Goal: Transaction & Acquisition: Purchase product/service

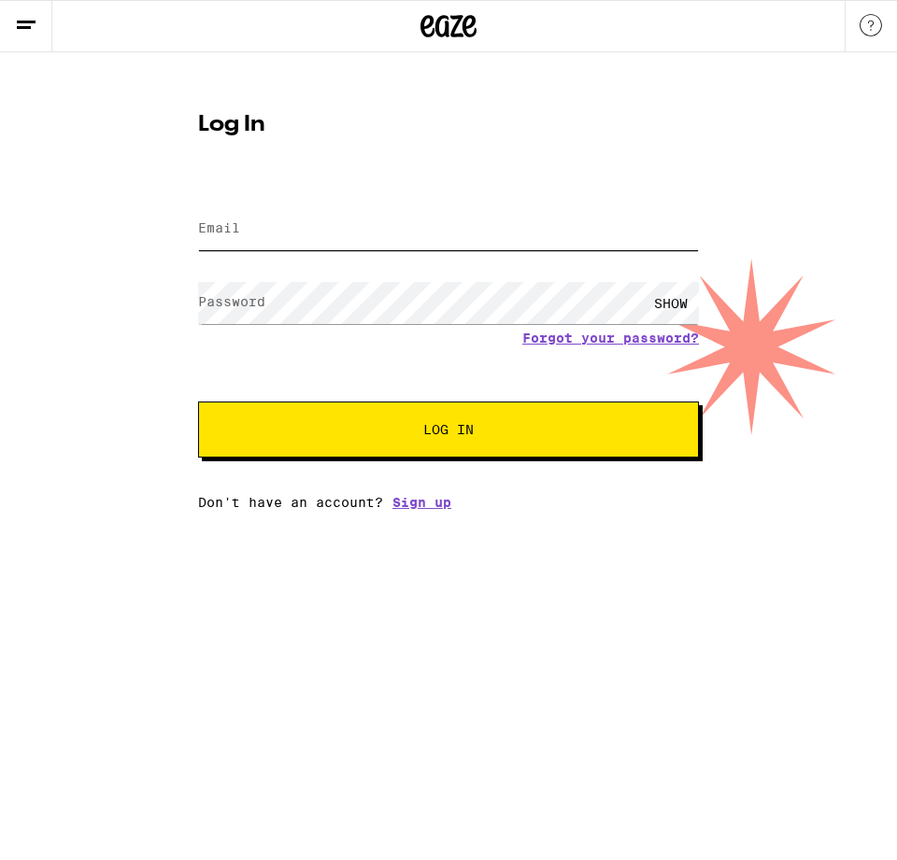
type input "[EMAIL_ADDRESS][DOMAIN_NAME]"
click at [334, 454] on button "Log In" at bounding box center [448, 430] width 501 height 56
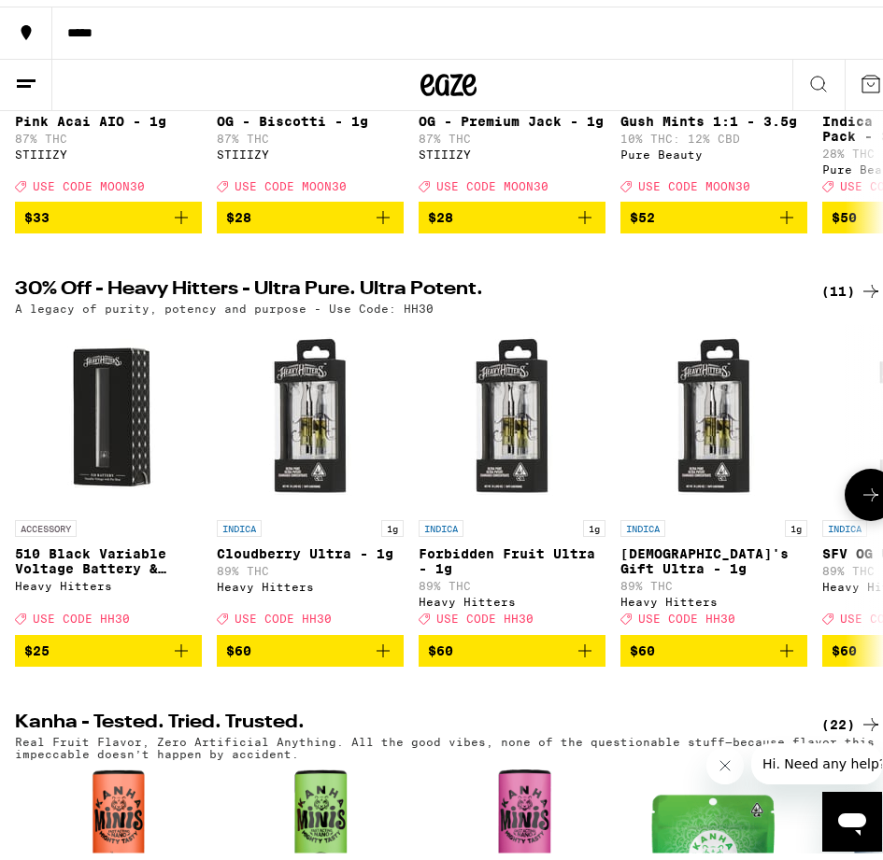
scroll to position [654, 0]
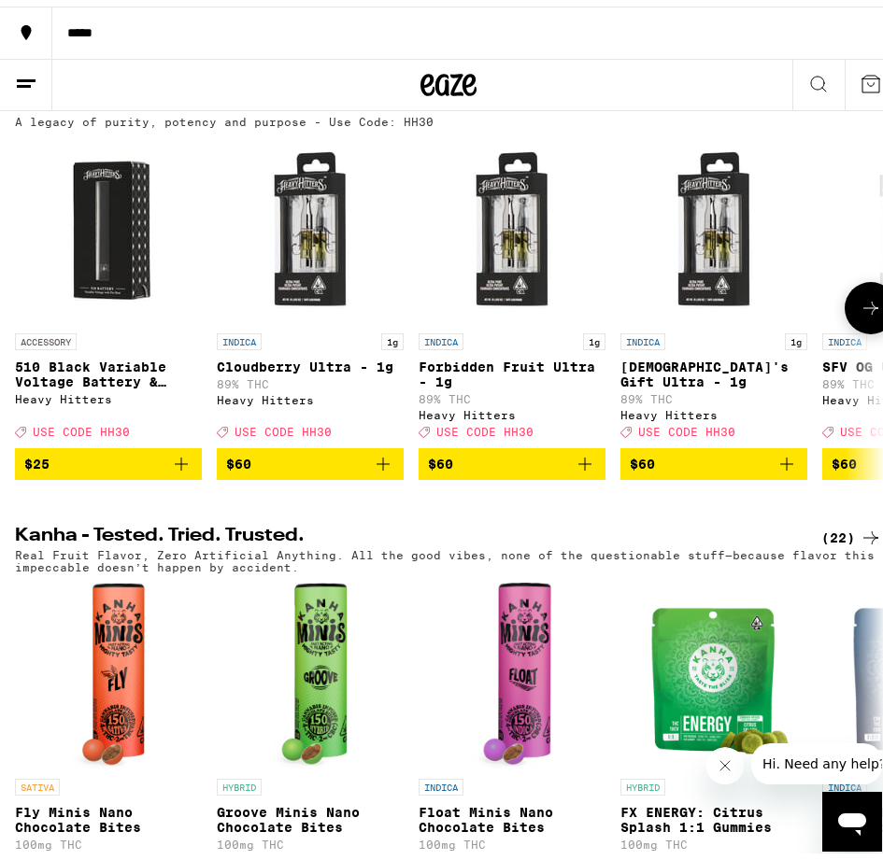
click at [860, 313] on icon at bounding box center [871, 302] width 22 height 22
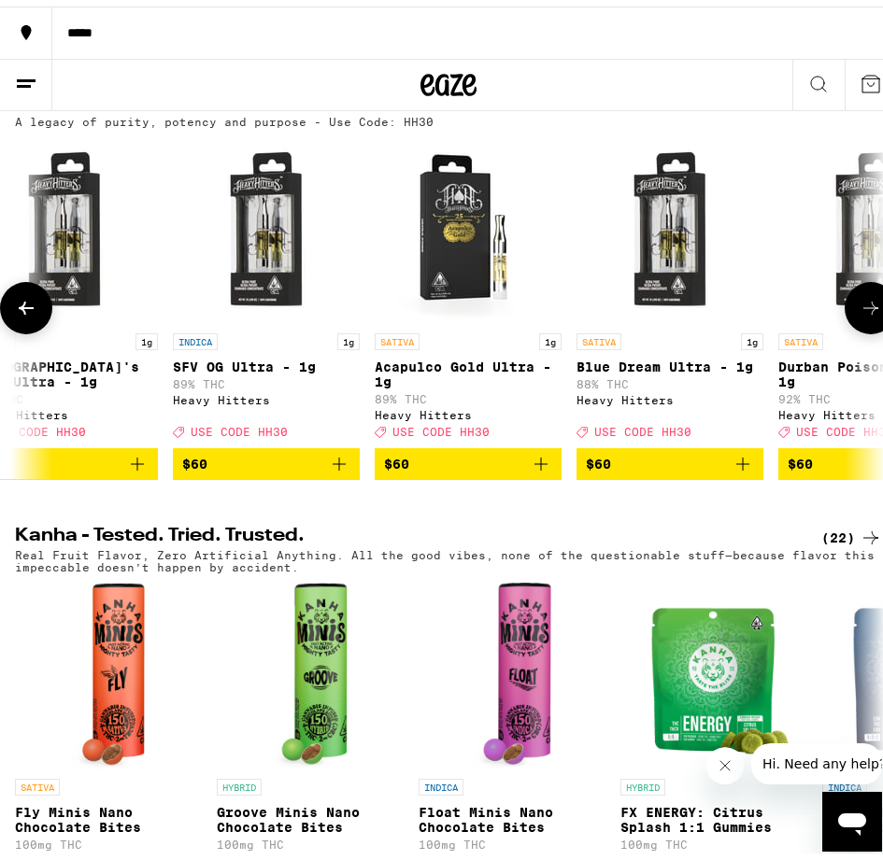
click at [860, 313] on icon at bounding box center [871, 302] width 22 height 22
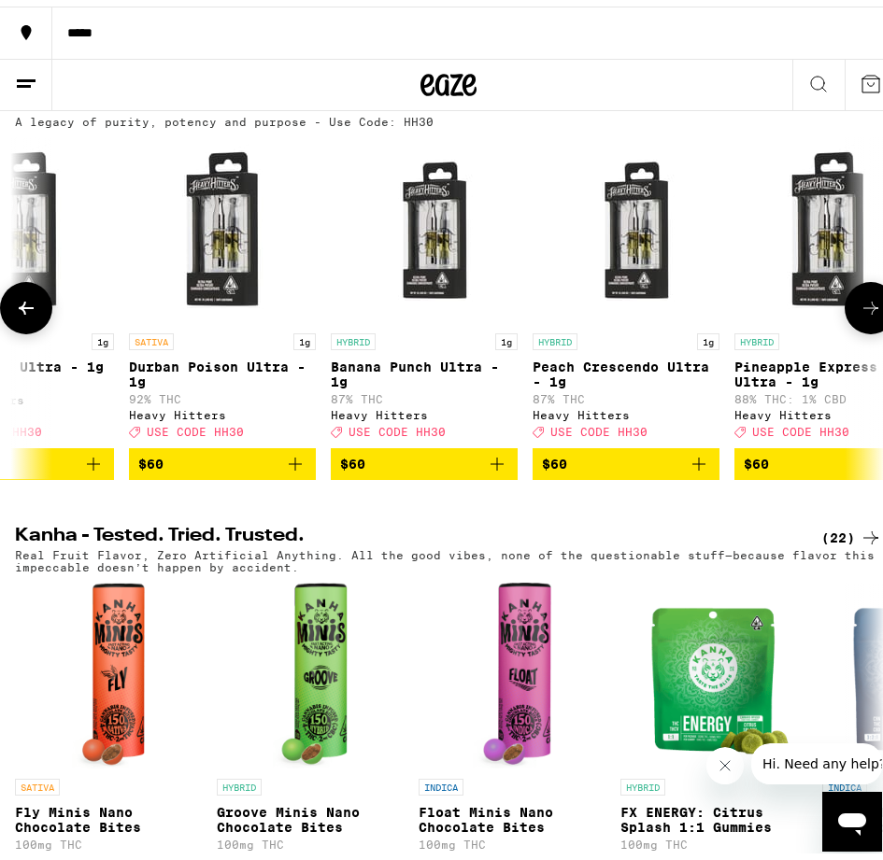
click at [860, 313] on icon at bounding box center [871, 302] width 22 height 22
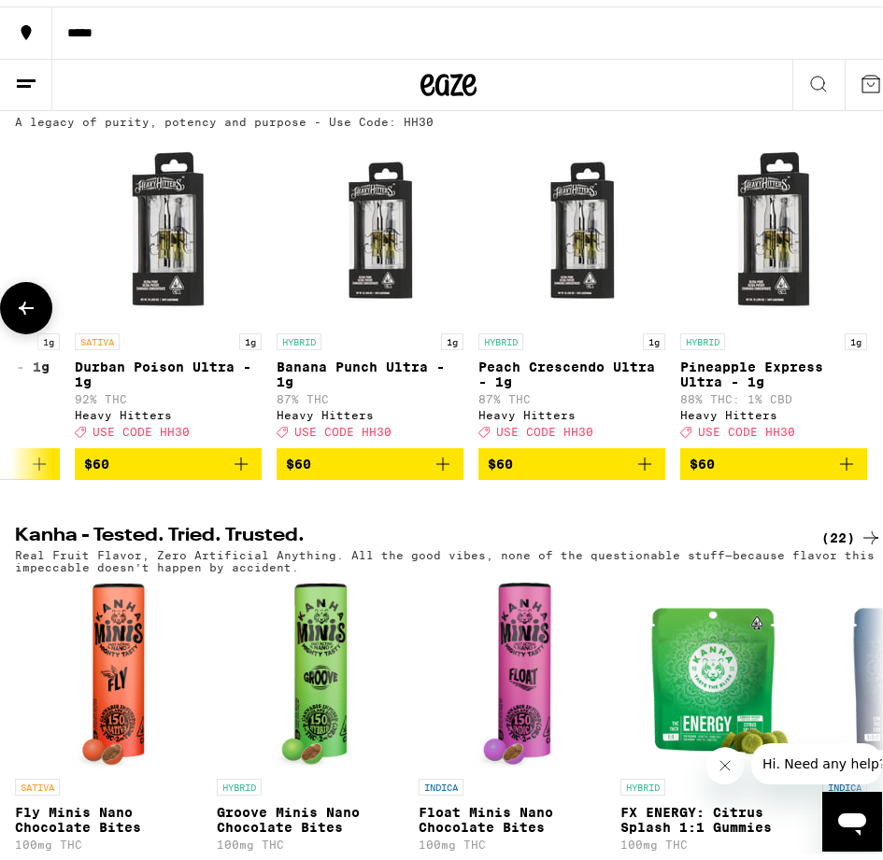
click at [852, 328] on div at bounding box center [871, 302] width 52 height 52
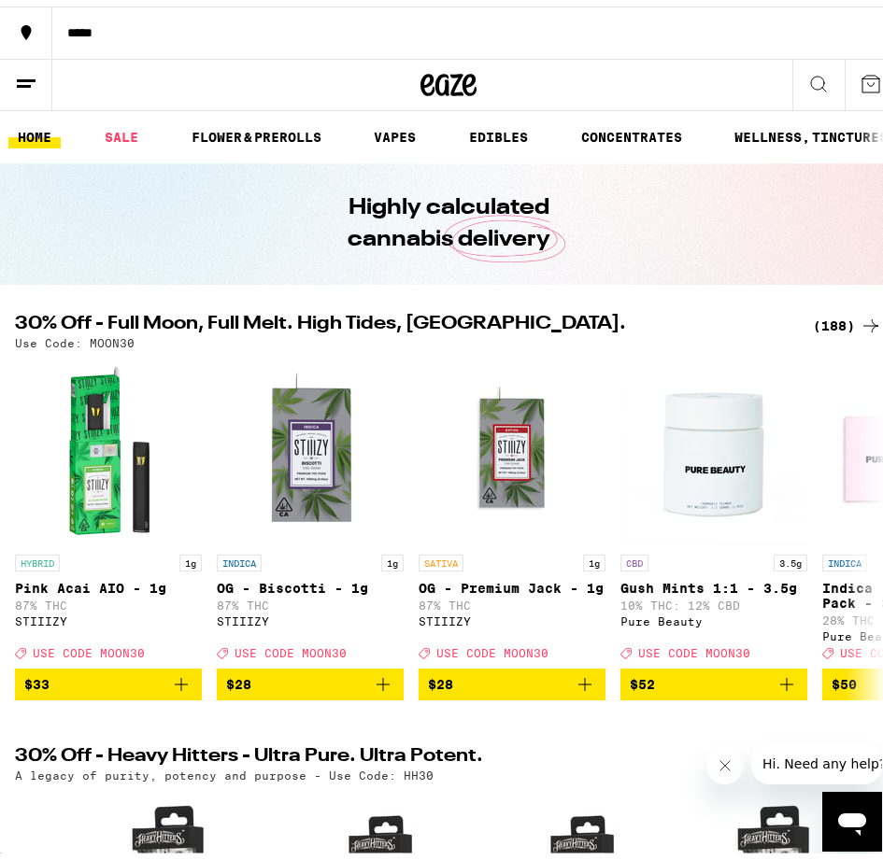
click at [845, 325] on div "(188)" at bounding box center [847, 319] width 69 height 22
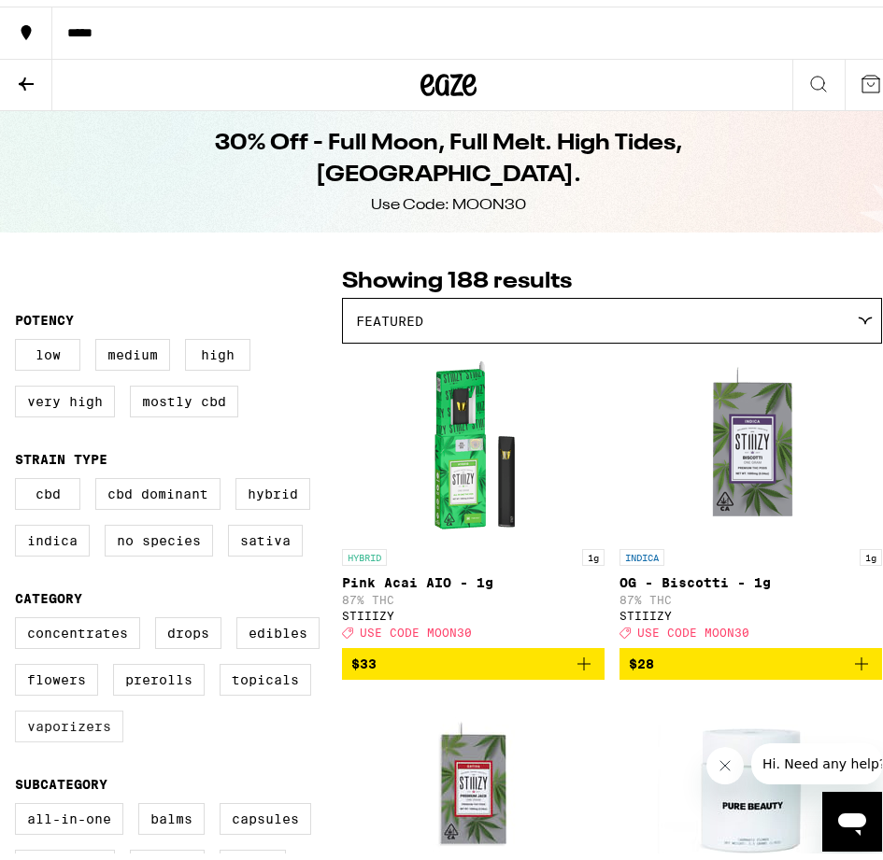
click at [97, 736] on label "Vaporizers" at bounding box center [69, 720] width 108 height 32
click at [20, 615] on input "Vaporizers" at bounding box center [19, 614] width 1 height 1
checkbox input "true"
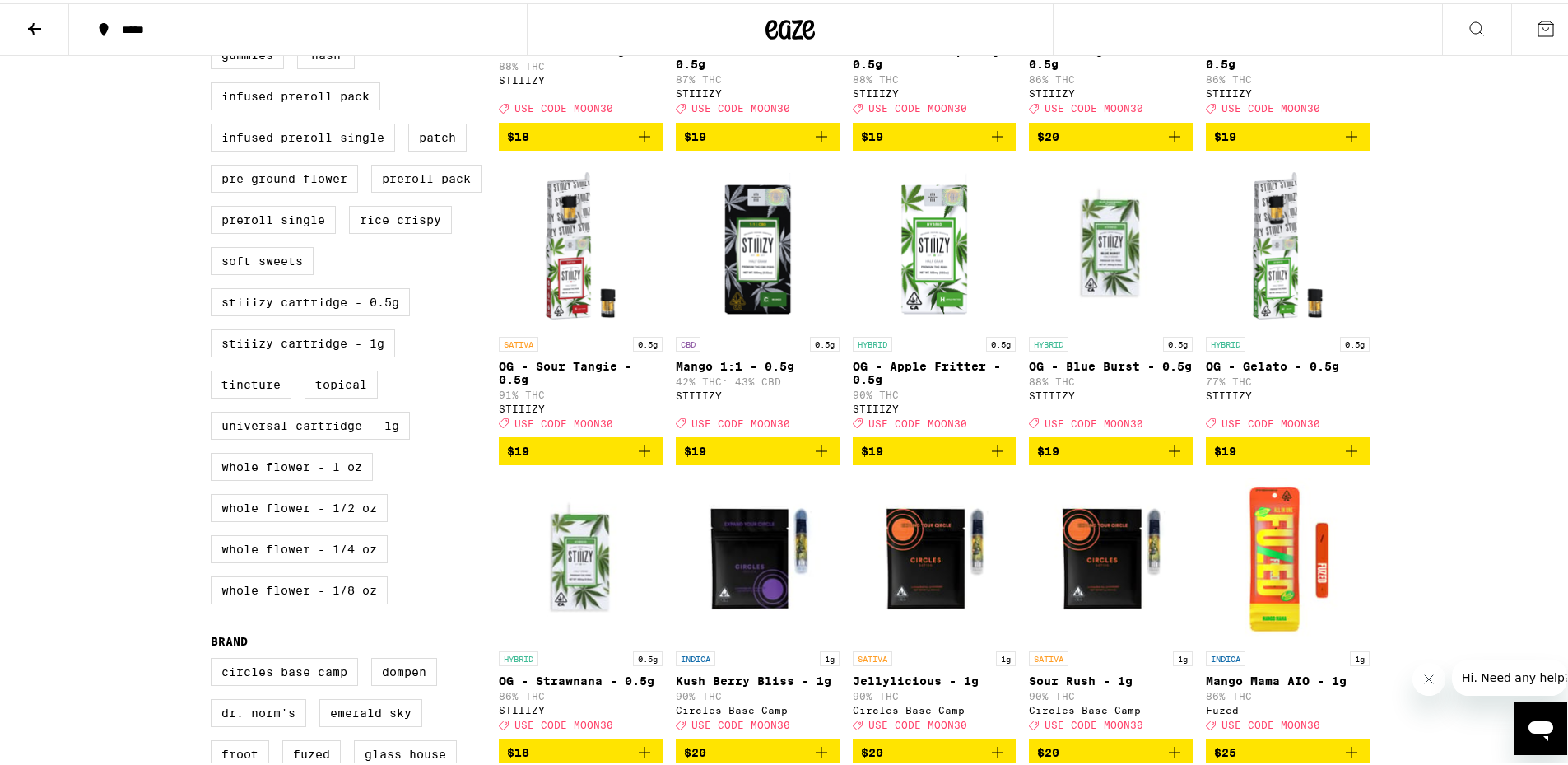
scroll to position [954, 0]
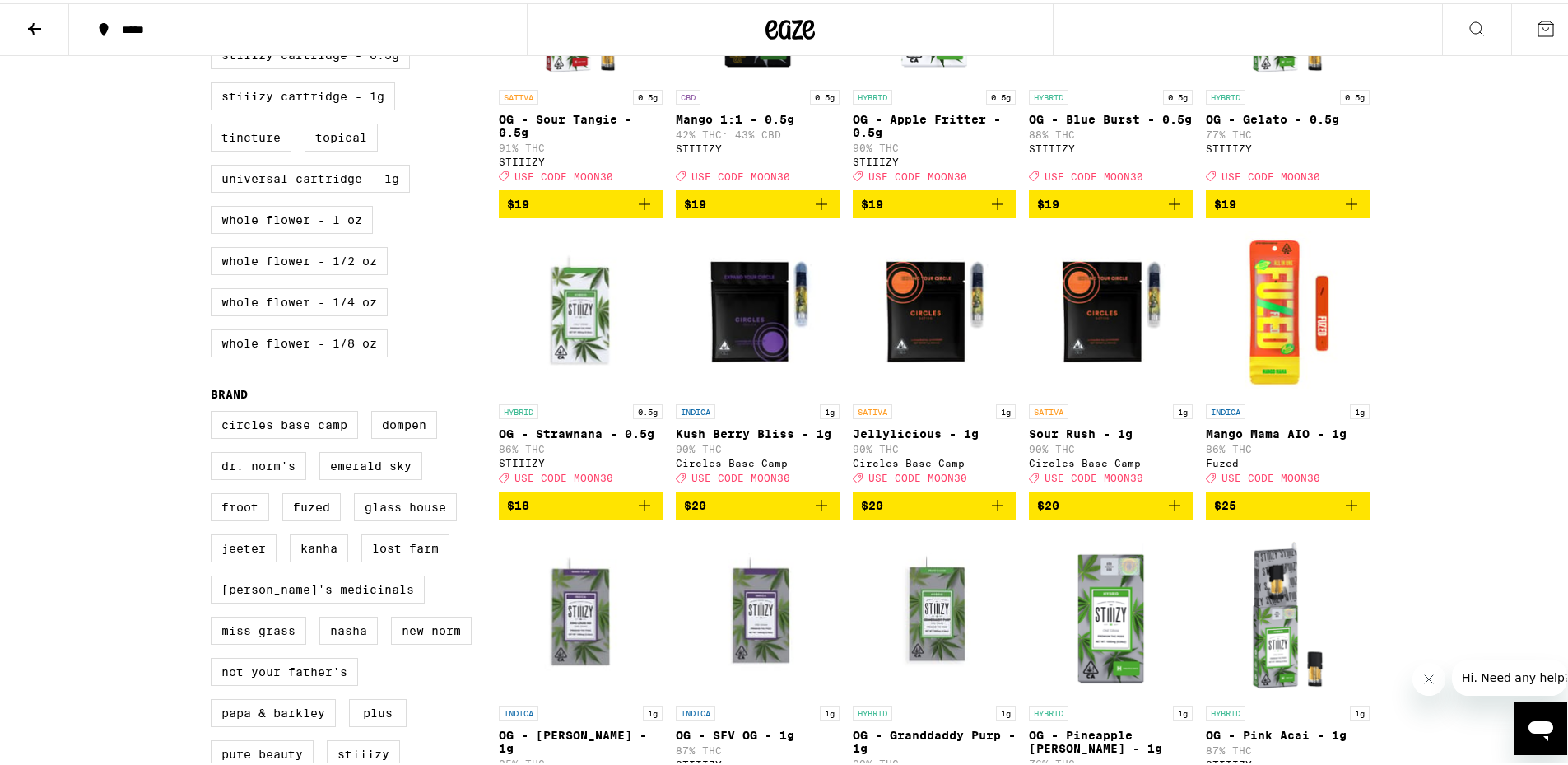
click at [789, 508] on icon "Add to bag" at bounding box center [1174, 501] width 11 height 11
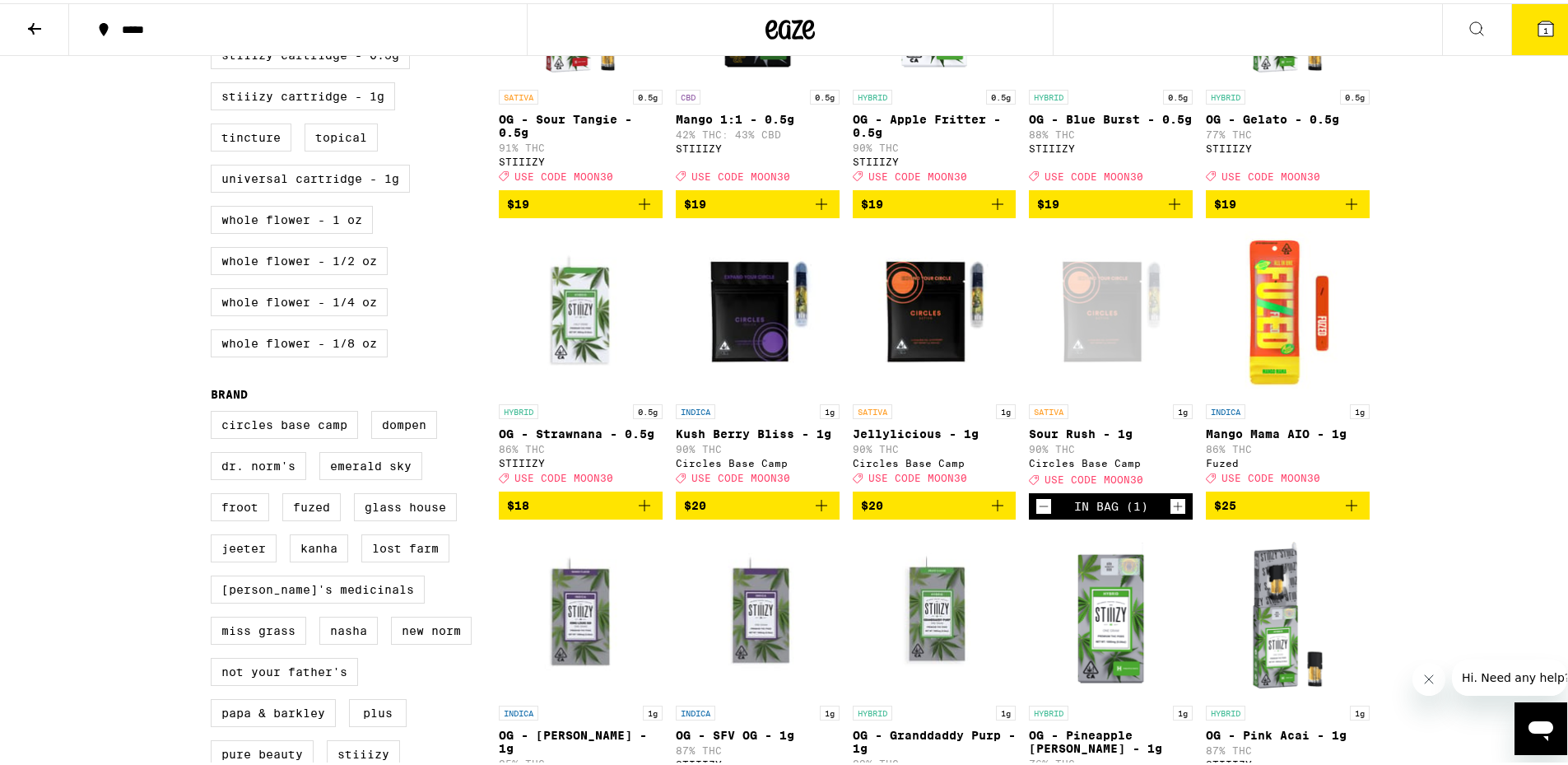
scroll to position [1007, 0]
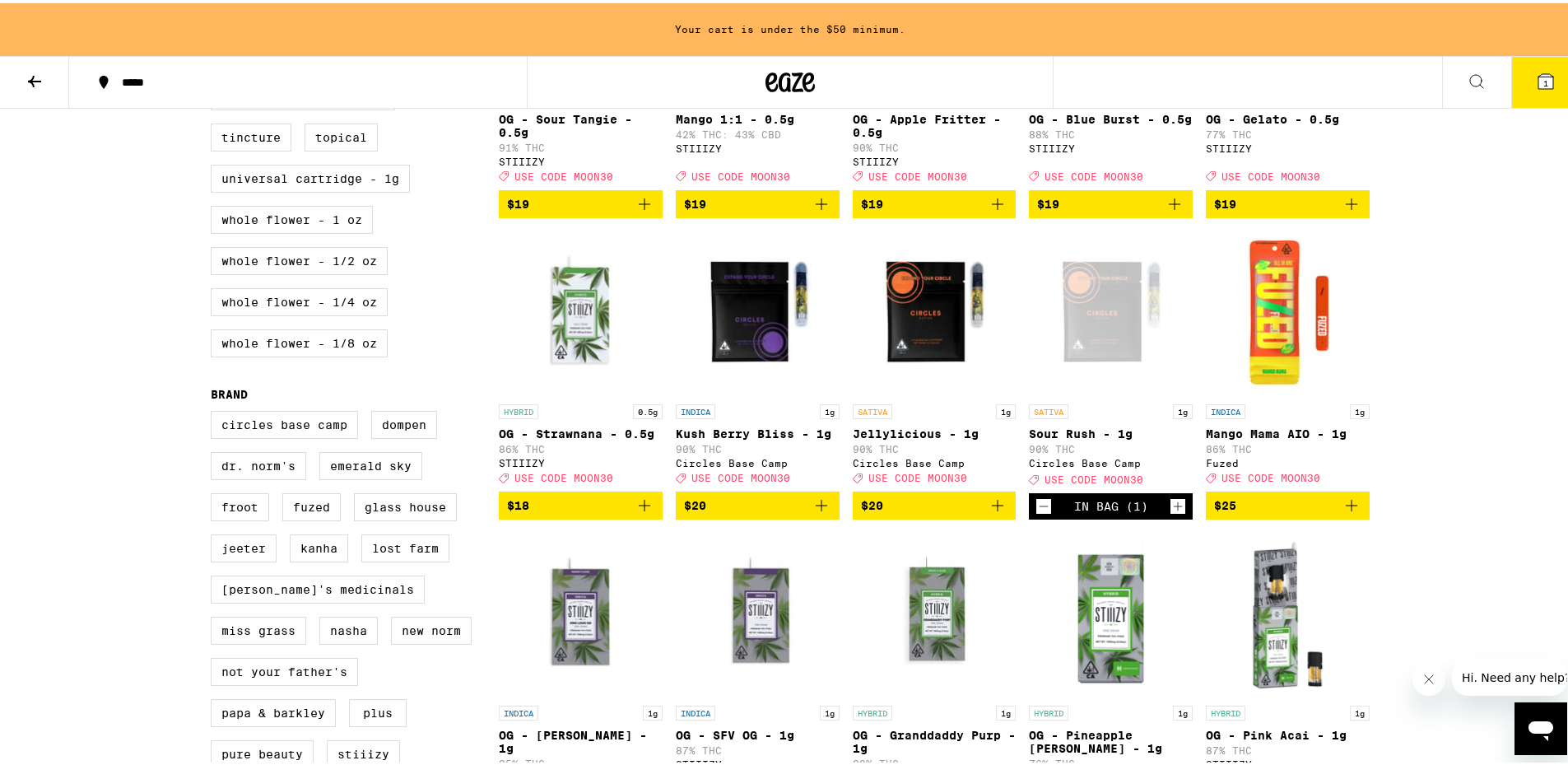
click at [789, 512] on icon "Add to bag" at bounding box center [997, 502] width 19 height 19
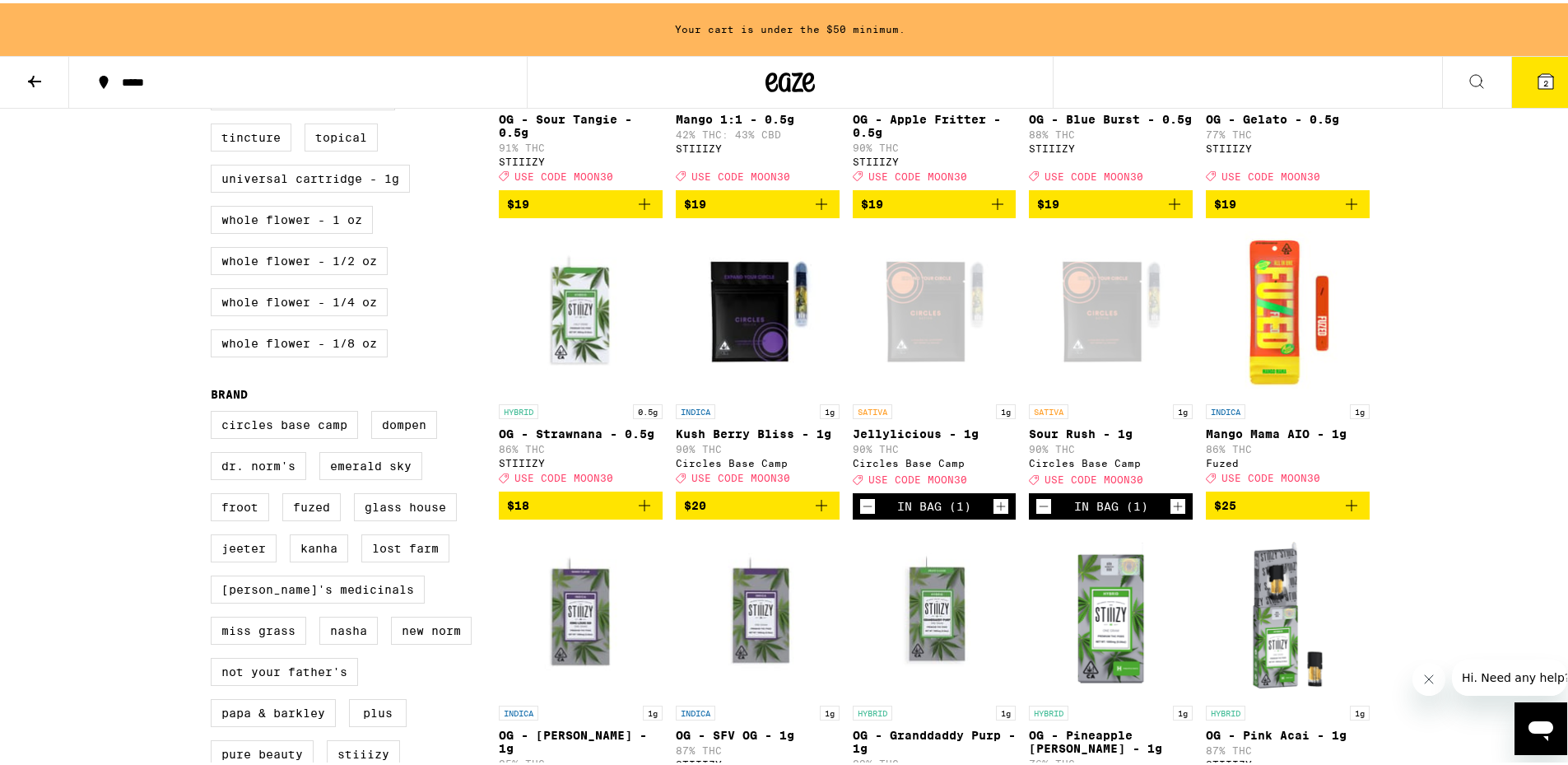
click at [789, 512] on icon "Add to bag" at bounding box center [821, 502] width 19 height 19
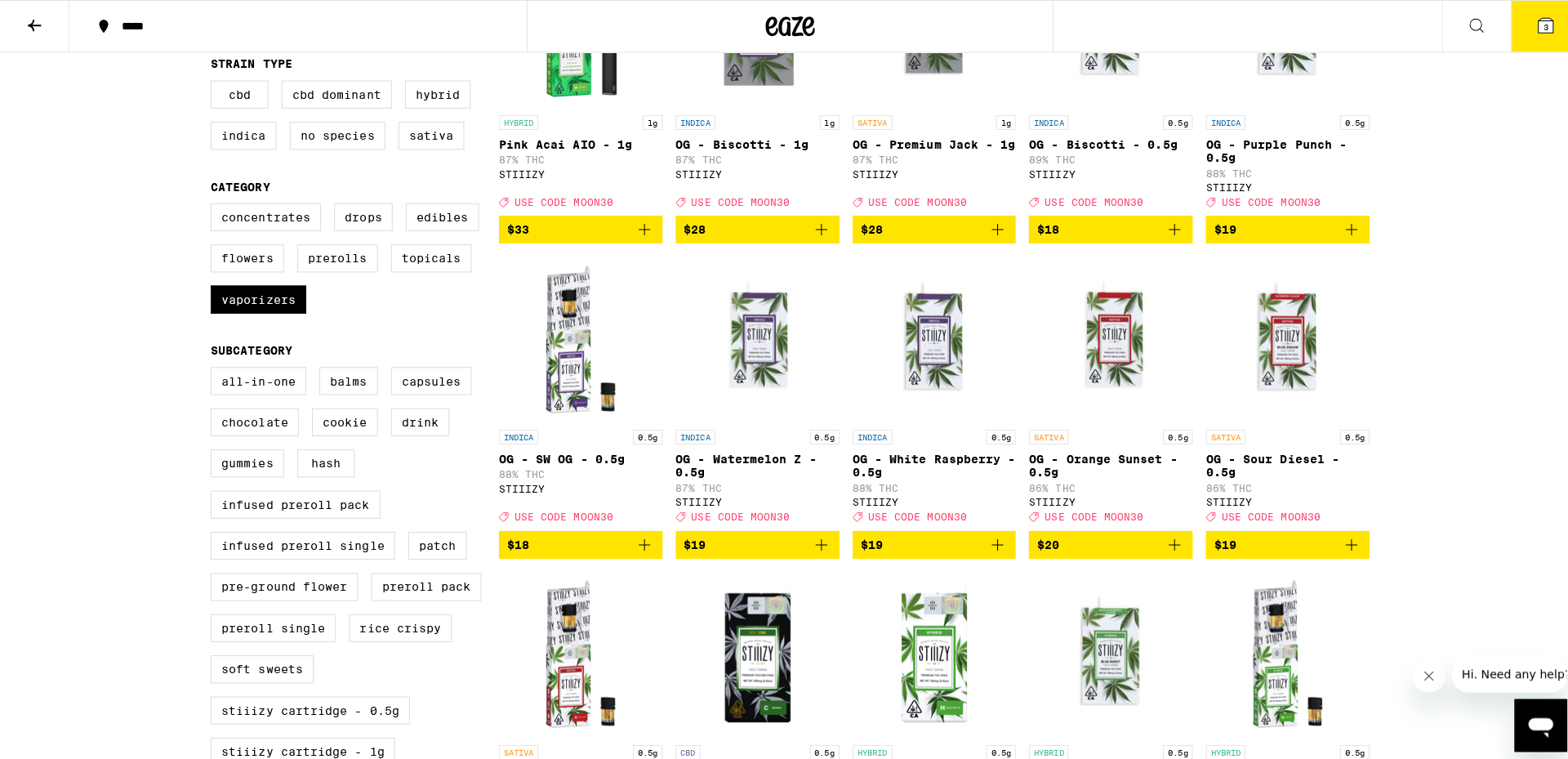
scroll to position [0, 0]
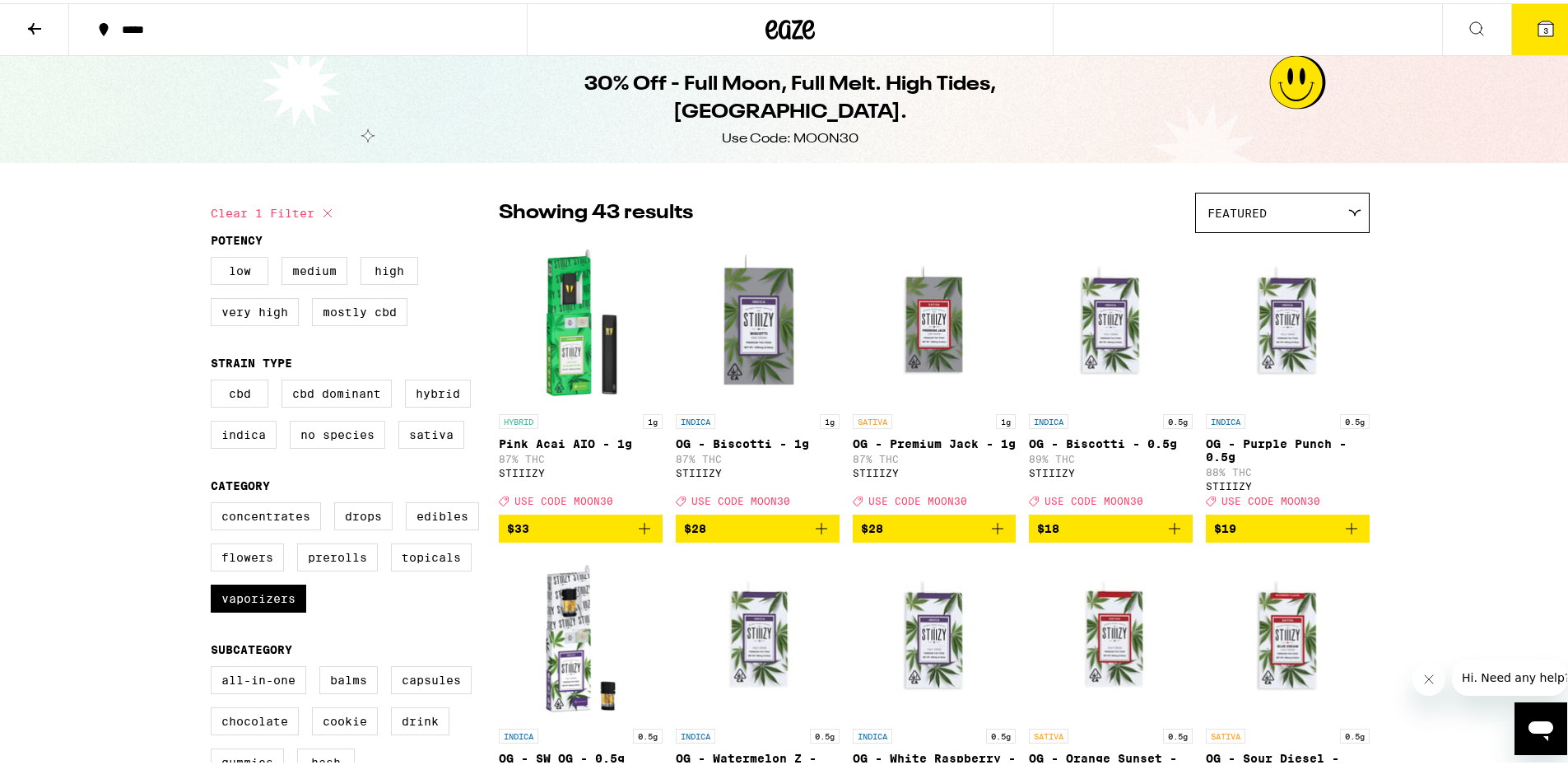
click at [789, 33] on button "3" at bounding box center [1545, 26] width 69 height 51
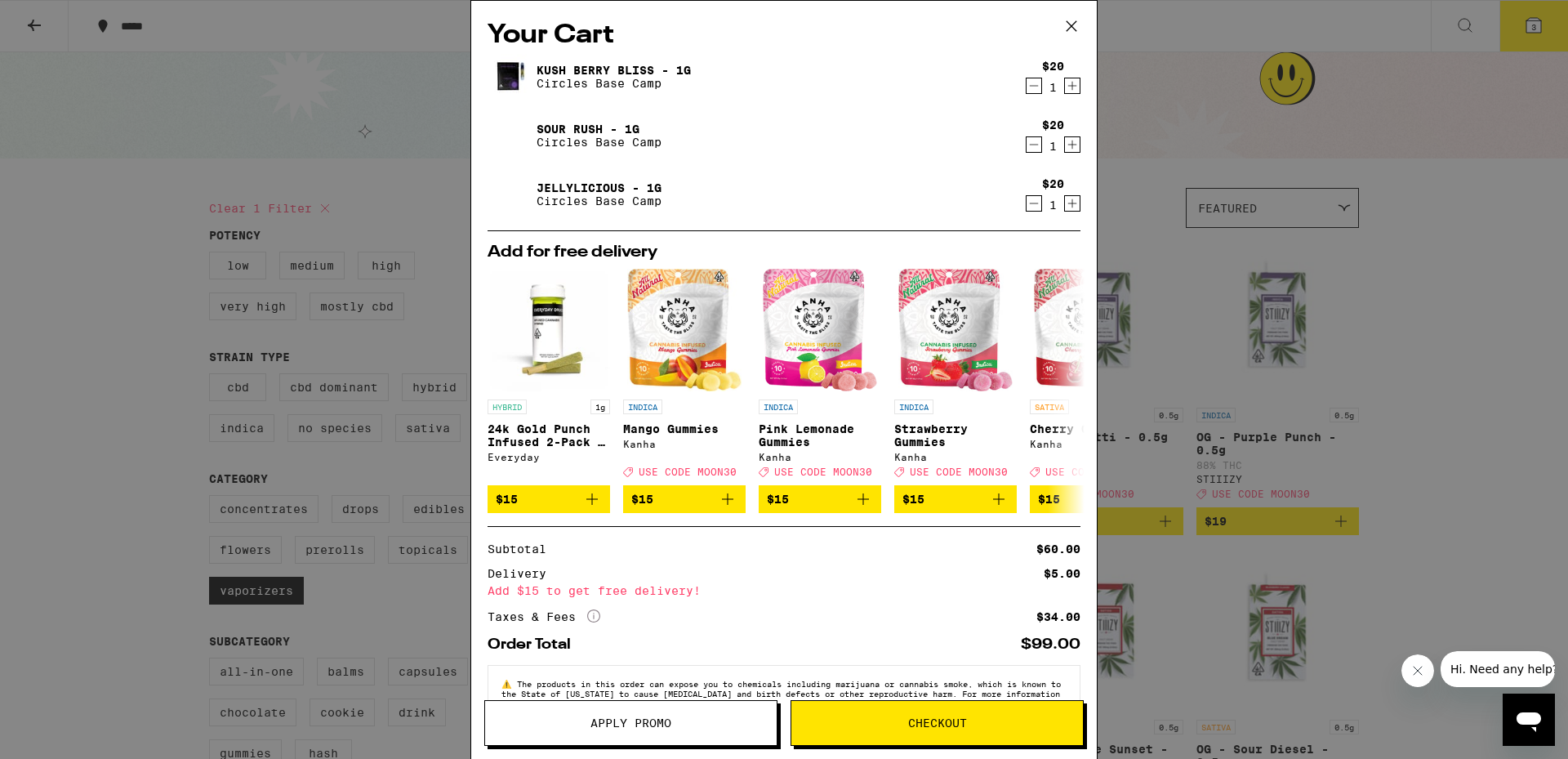
scroll to position [54, 0]
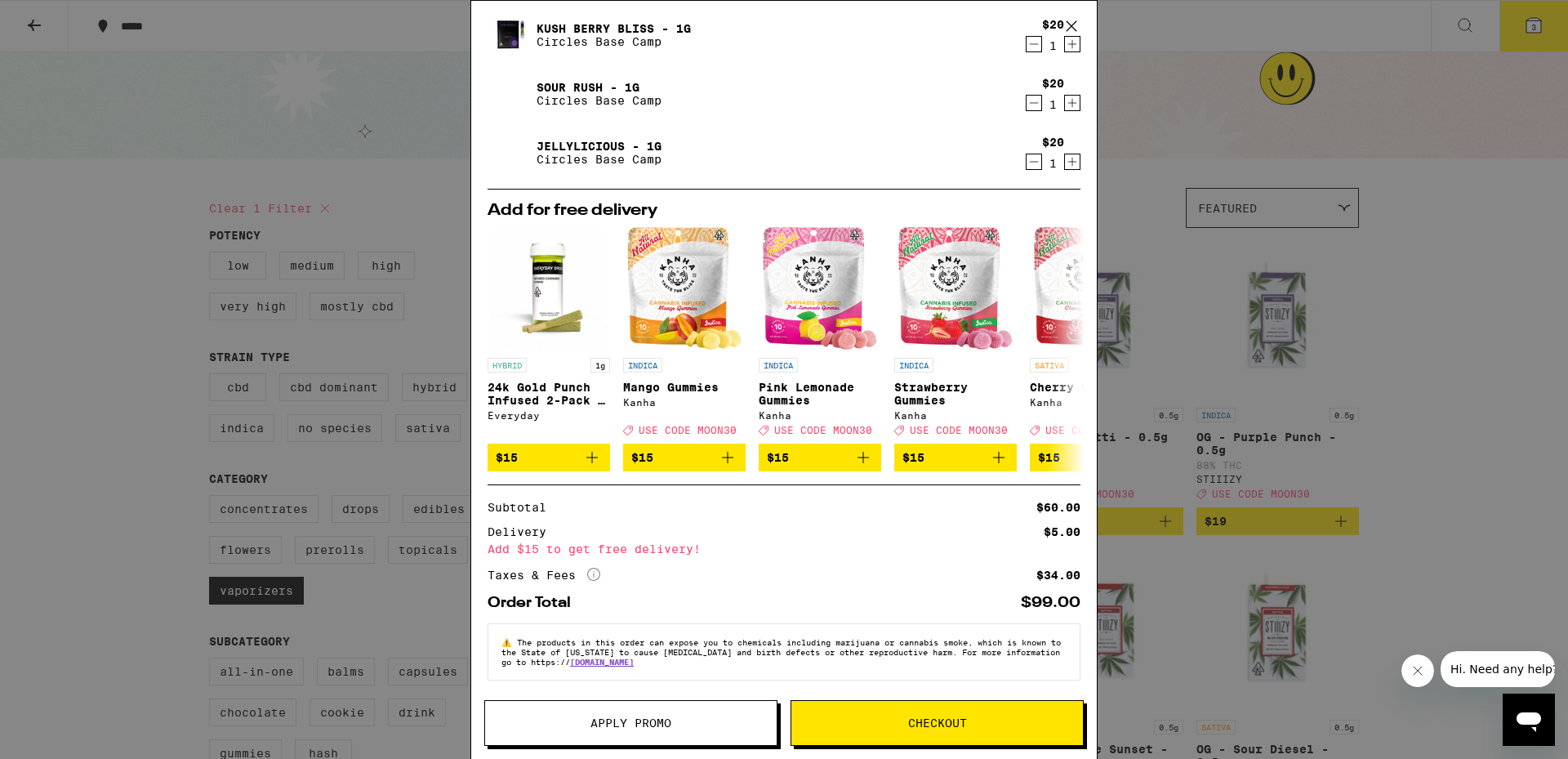
click at [670, 735] on button "Apply Promo" at bounding box center [630, 723] width 293 height 45
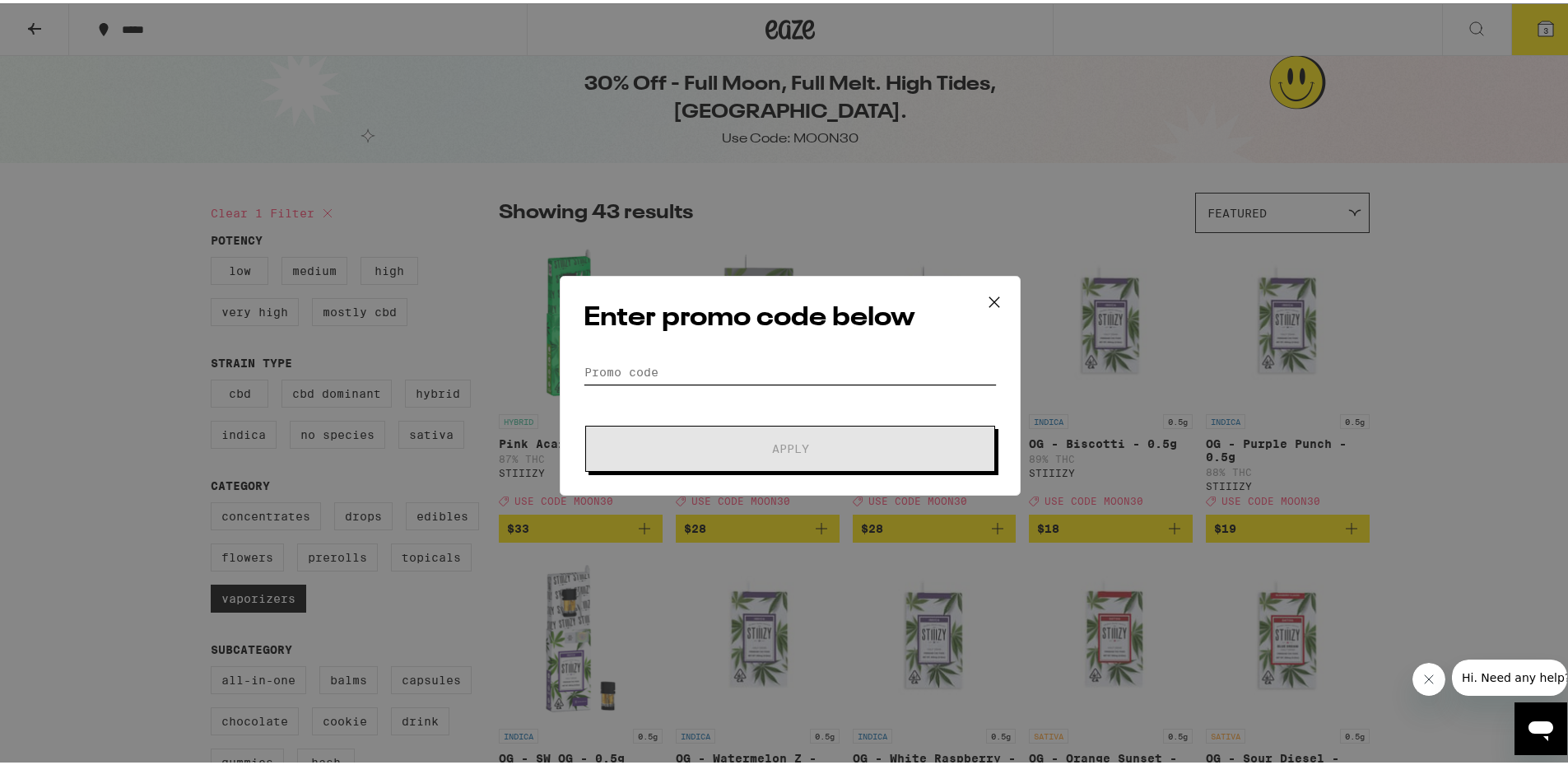
click at [608, 360] on input "Promo Code" at bounding box center [789, 369] width 413 height 25
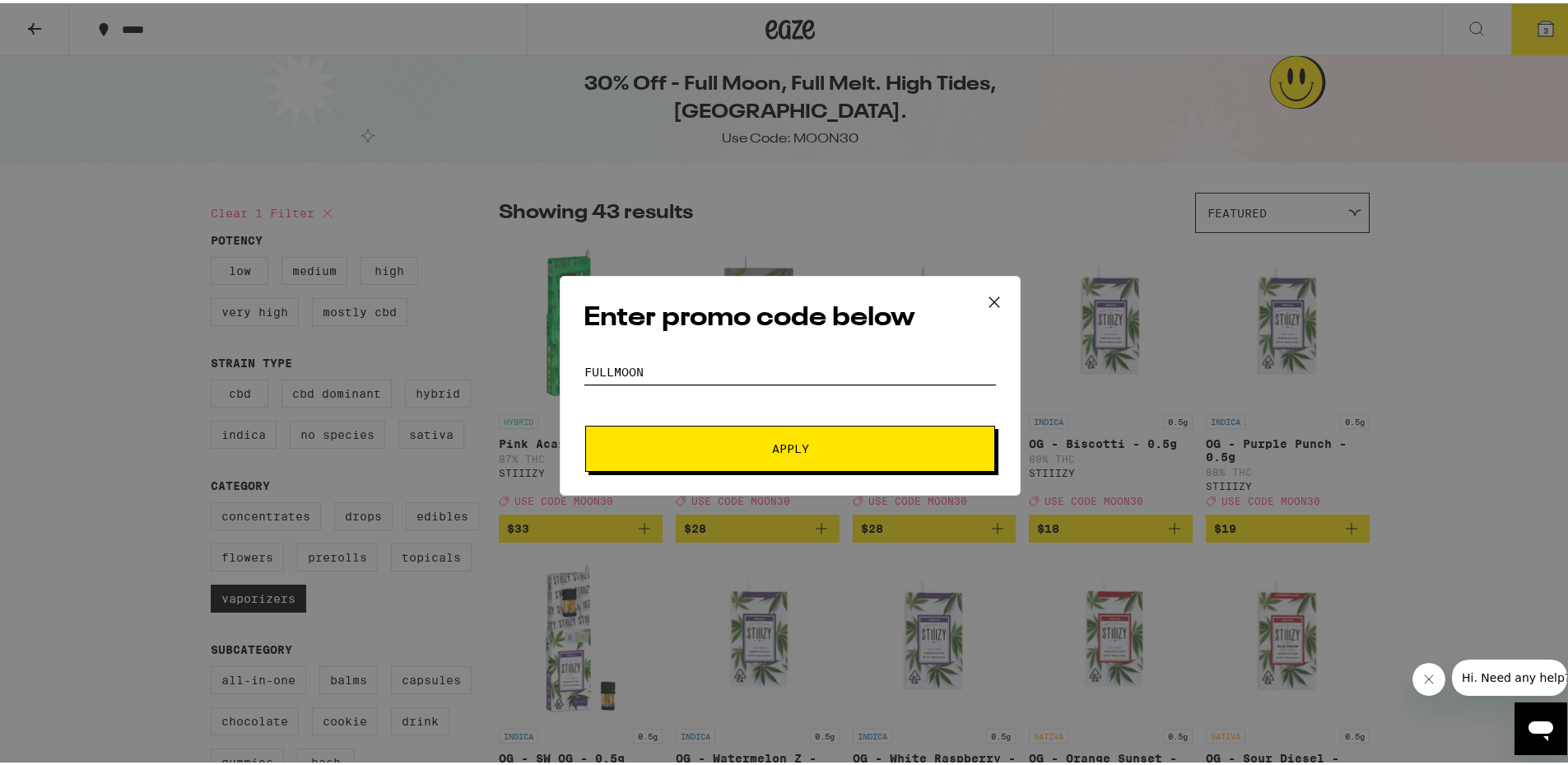
type input "fullmoon"
click at [585, 422] on button "Apply" at bounding box center [789, 445] width 410 height 46
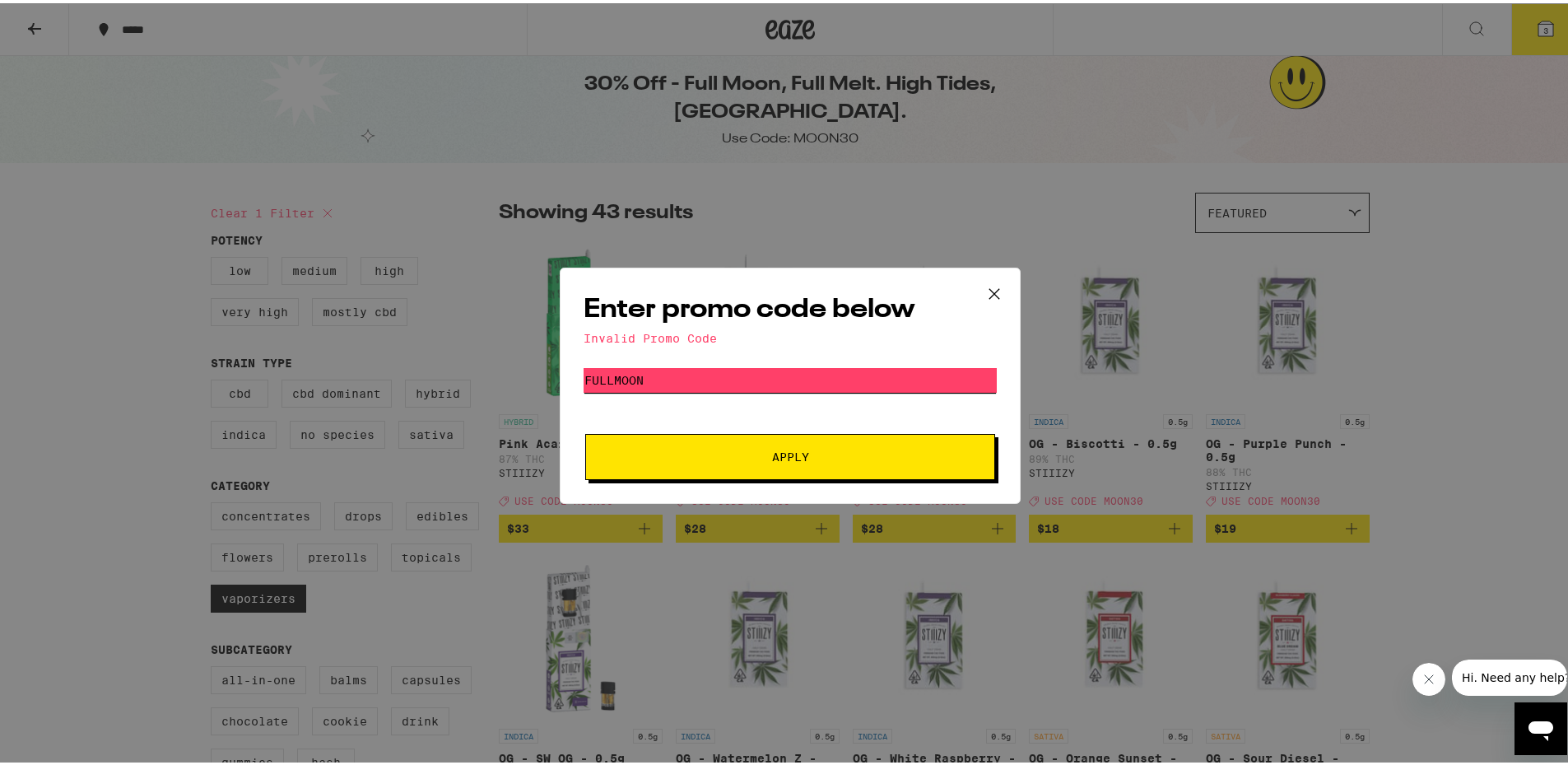
drag, startPoint x: 652, startPoint y: 375, endPoint x: 551, endPoint y: 379, distance: 101.1
click at [551, 379] on div "Enter promo code below Invalid Promo Code Promo Code fullmoon Apply" at bounding box center [790, 382] width 1580 height 765
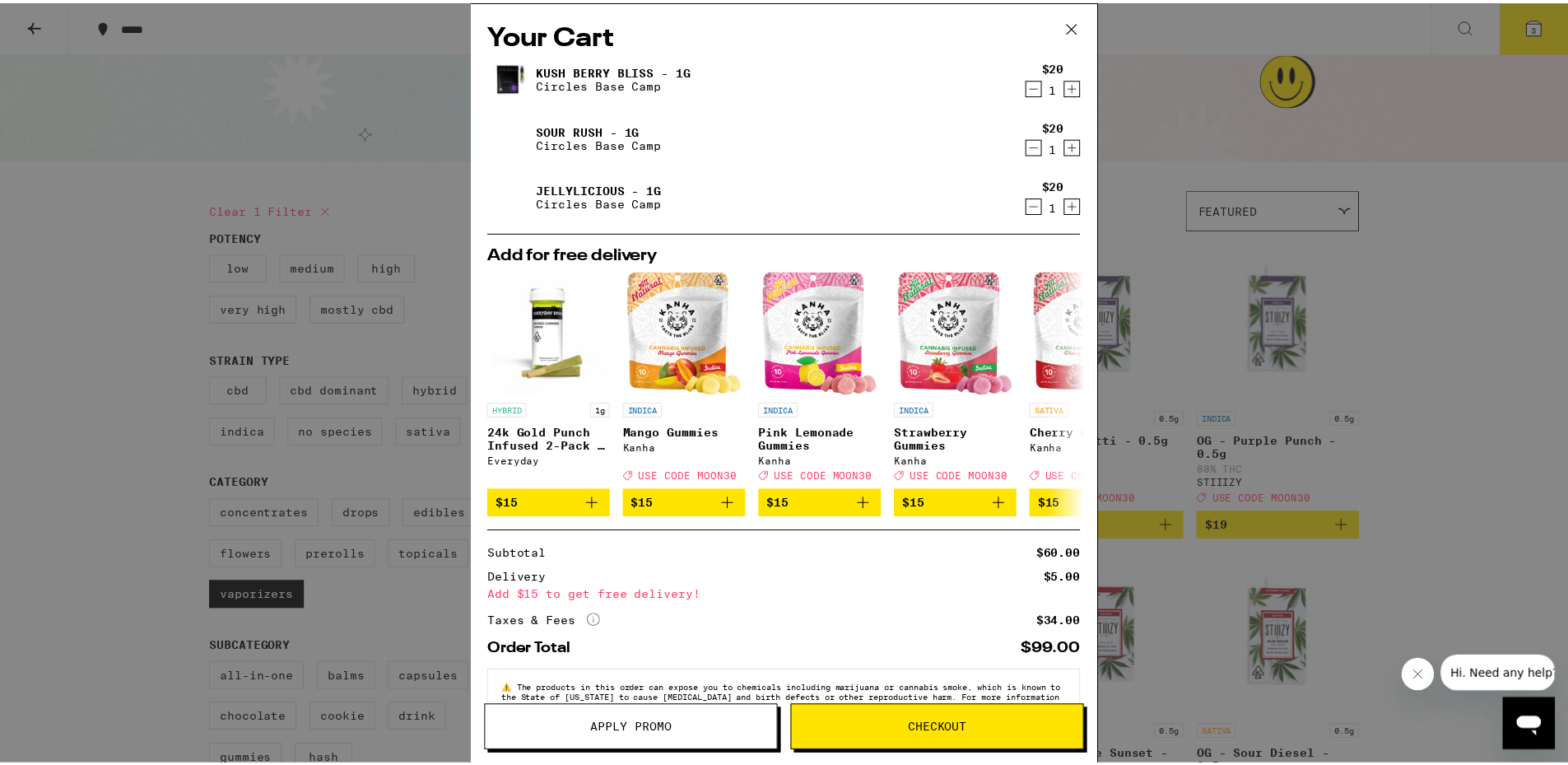
scroll to position [55, 0]
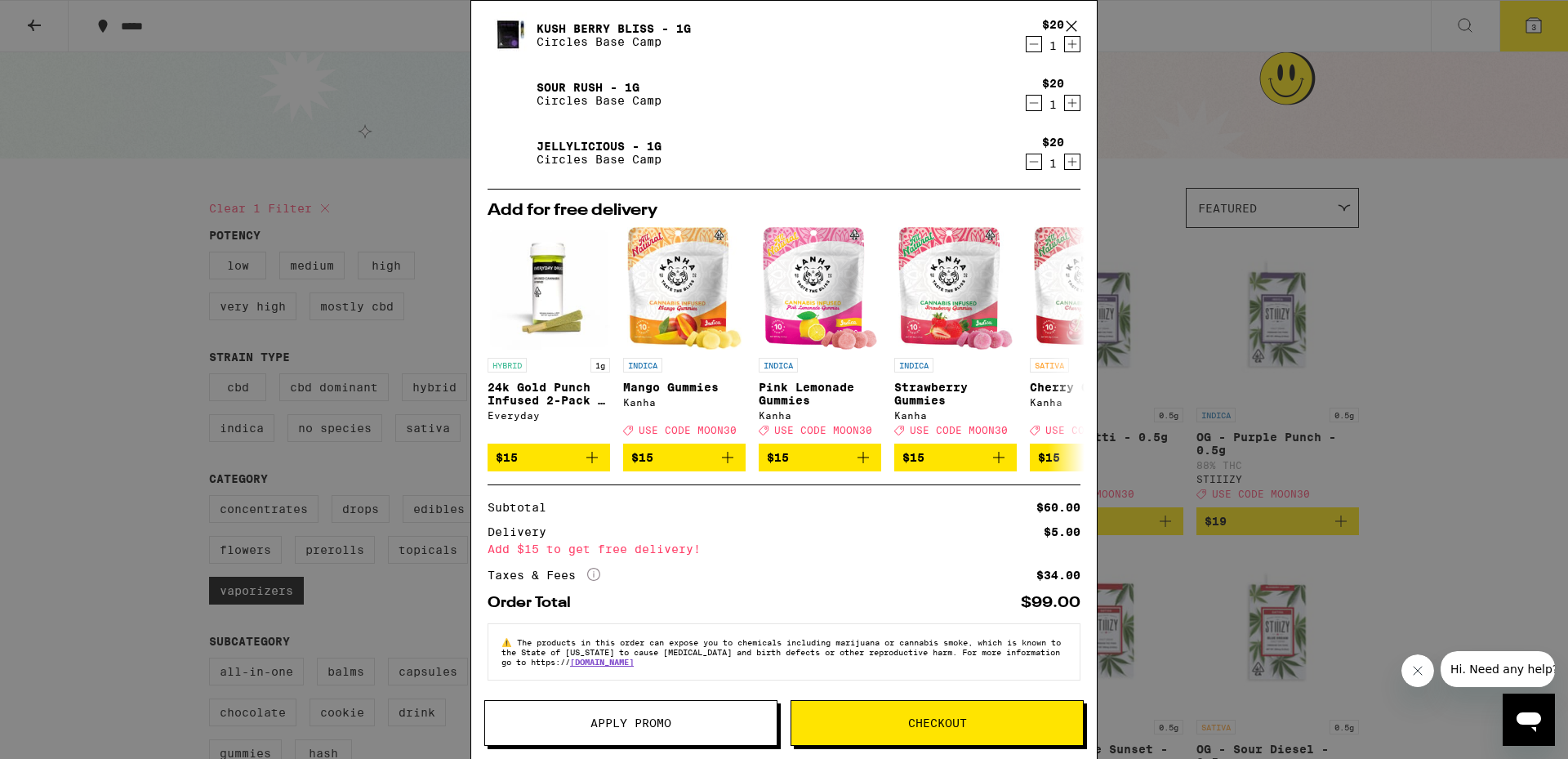
click at [714, 727] on span "Apply Promo" at bounding box center [631, 722] width 292 height 11
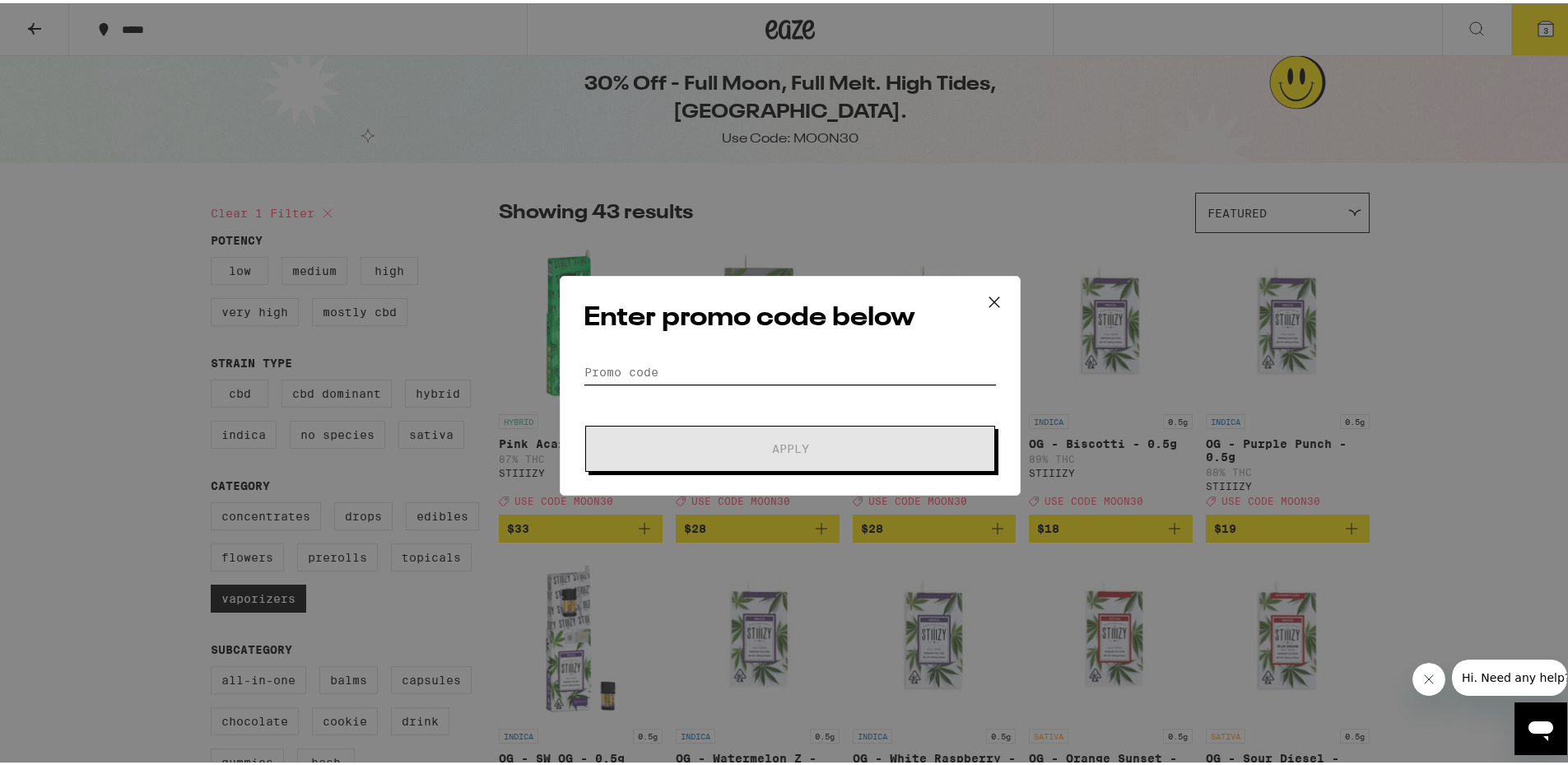
click at [640, 365] on input "Promo Code" at bounding box center [789, 369] width 413 height 25
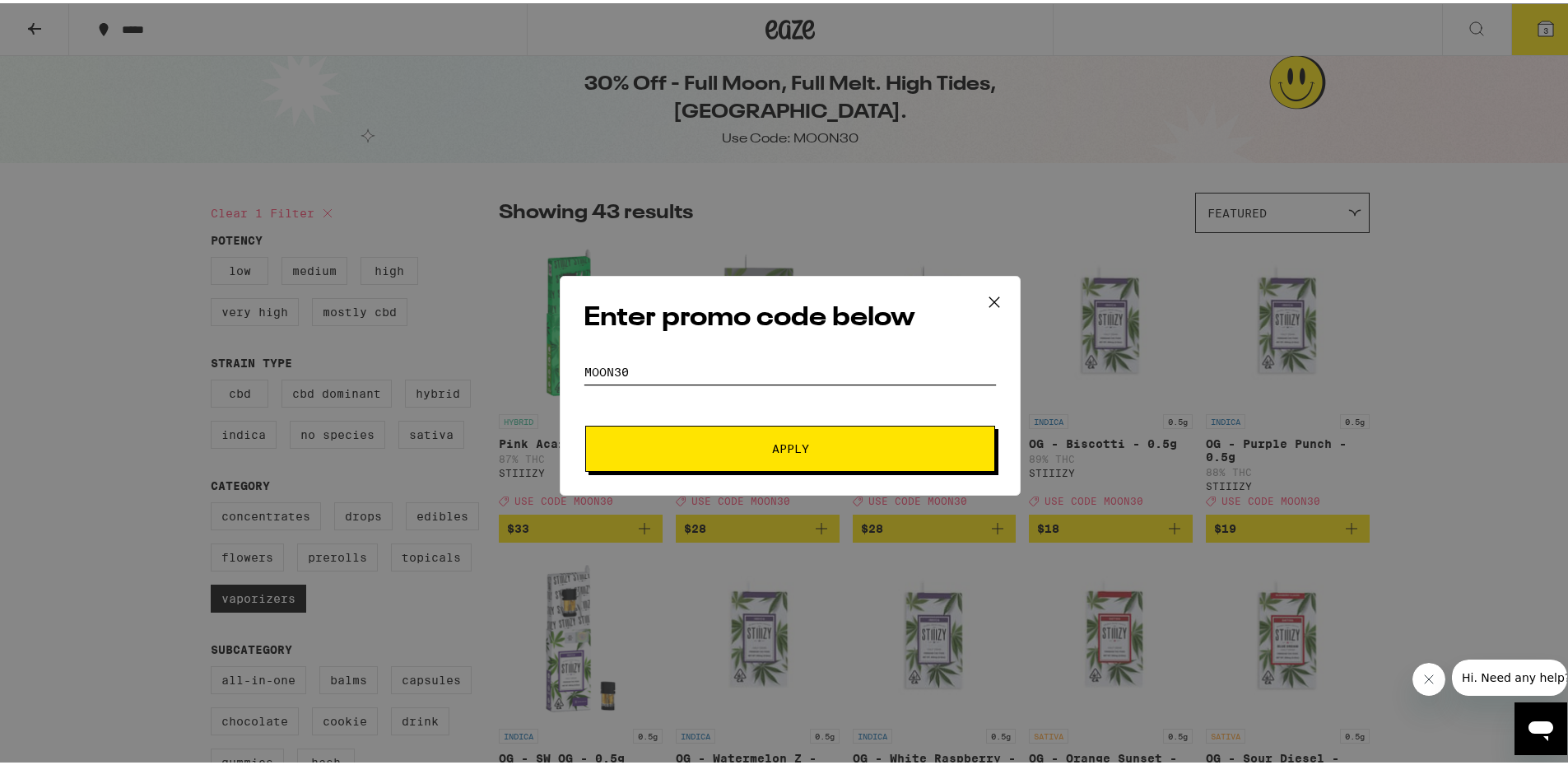
type input "moon30"
click at [585, 422] on button "Apply" at bounding box center [789, 445] width 410 height 46
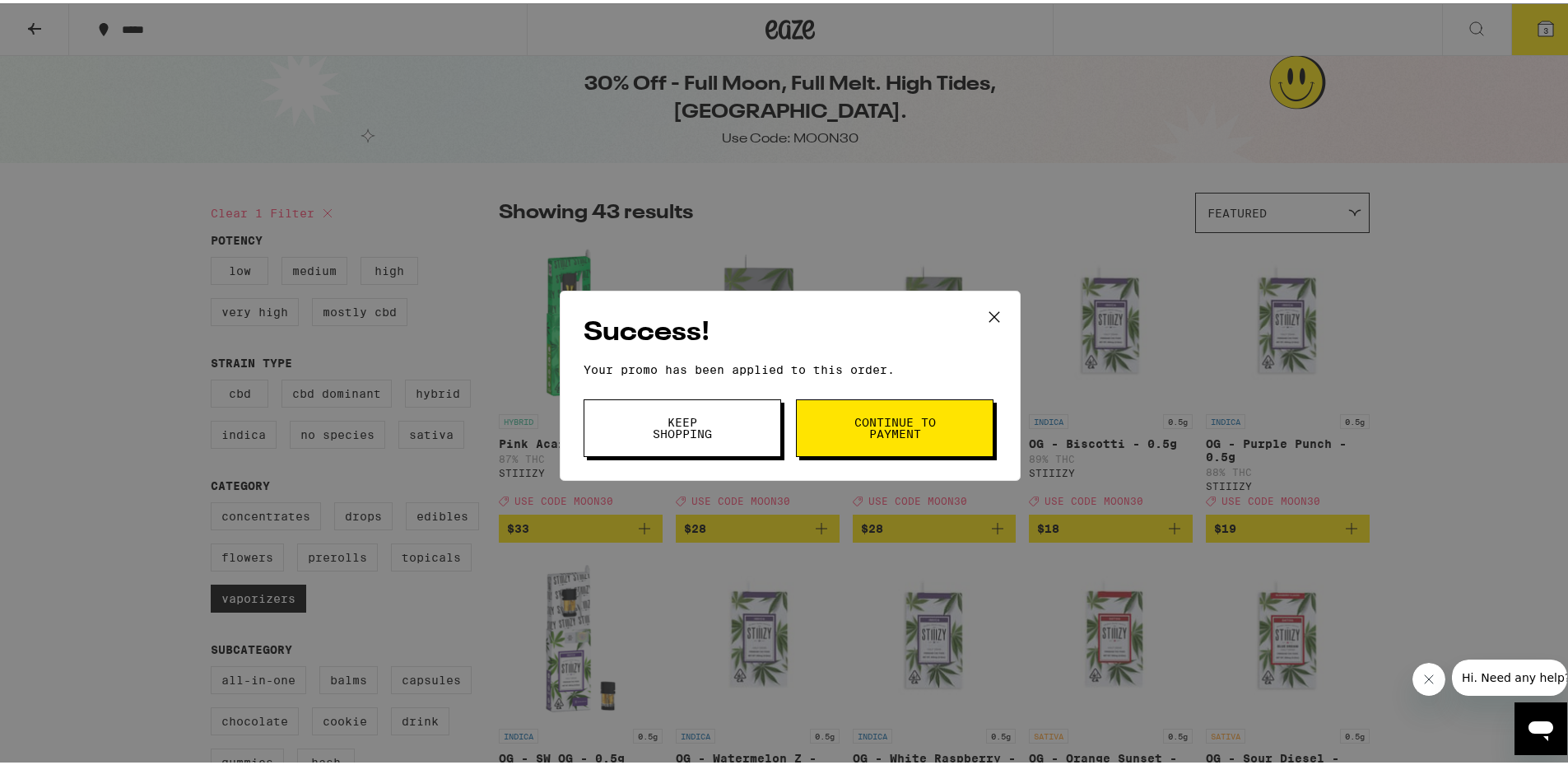
click at [789, 424] on span "Continue to payment" at bounding box center [894, 425] width 84 height 23
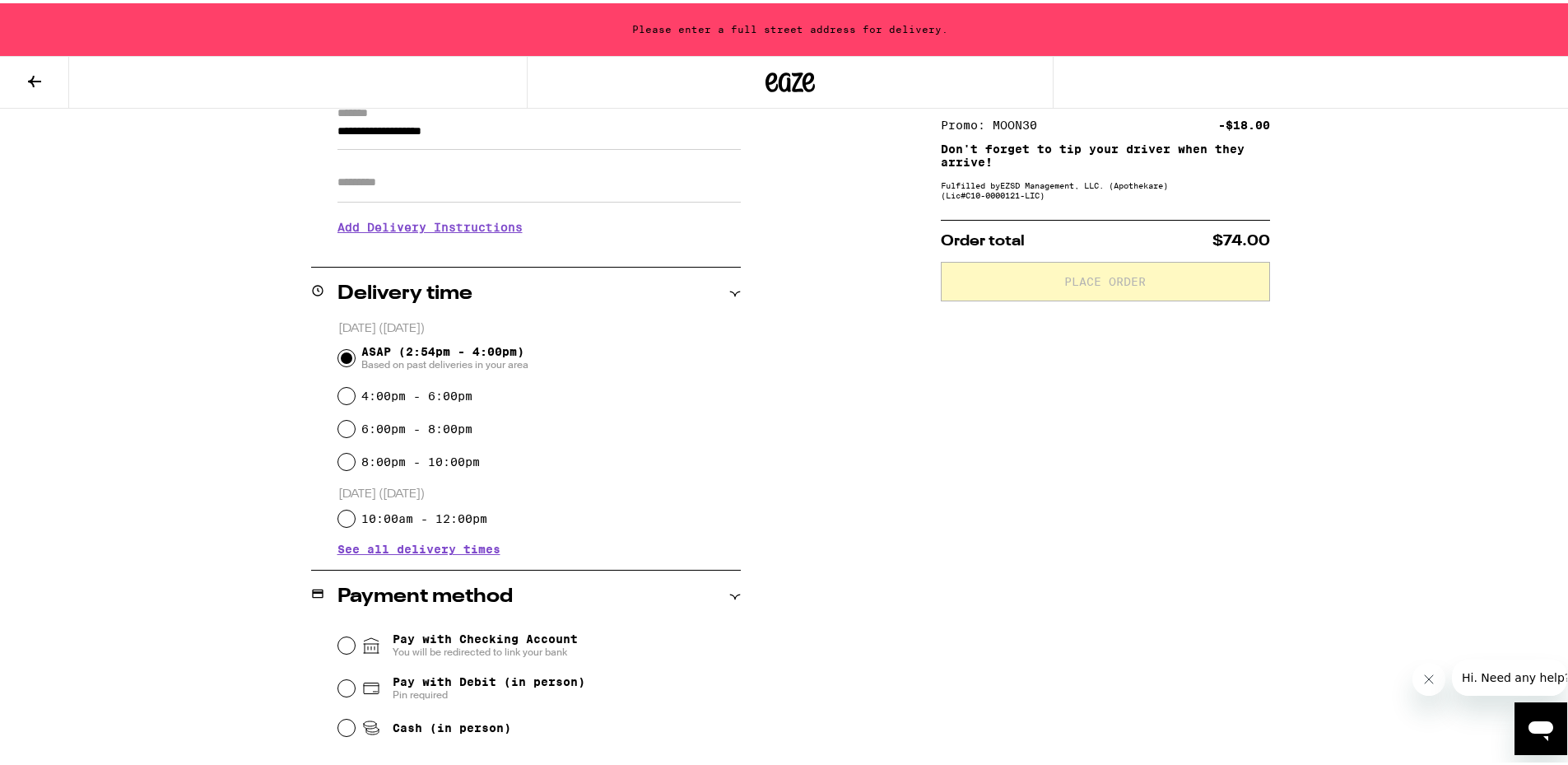
scroll to position [330, 0]
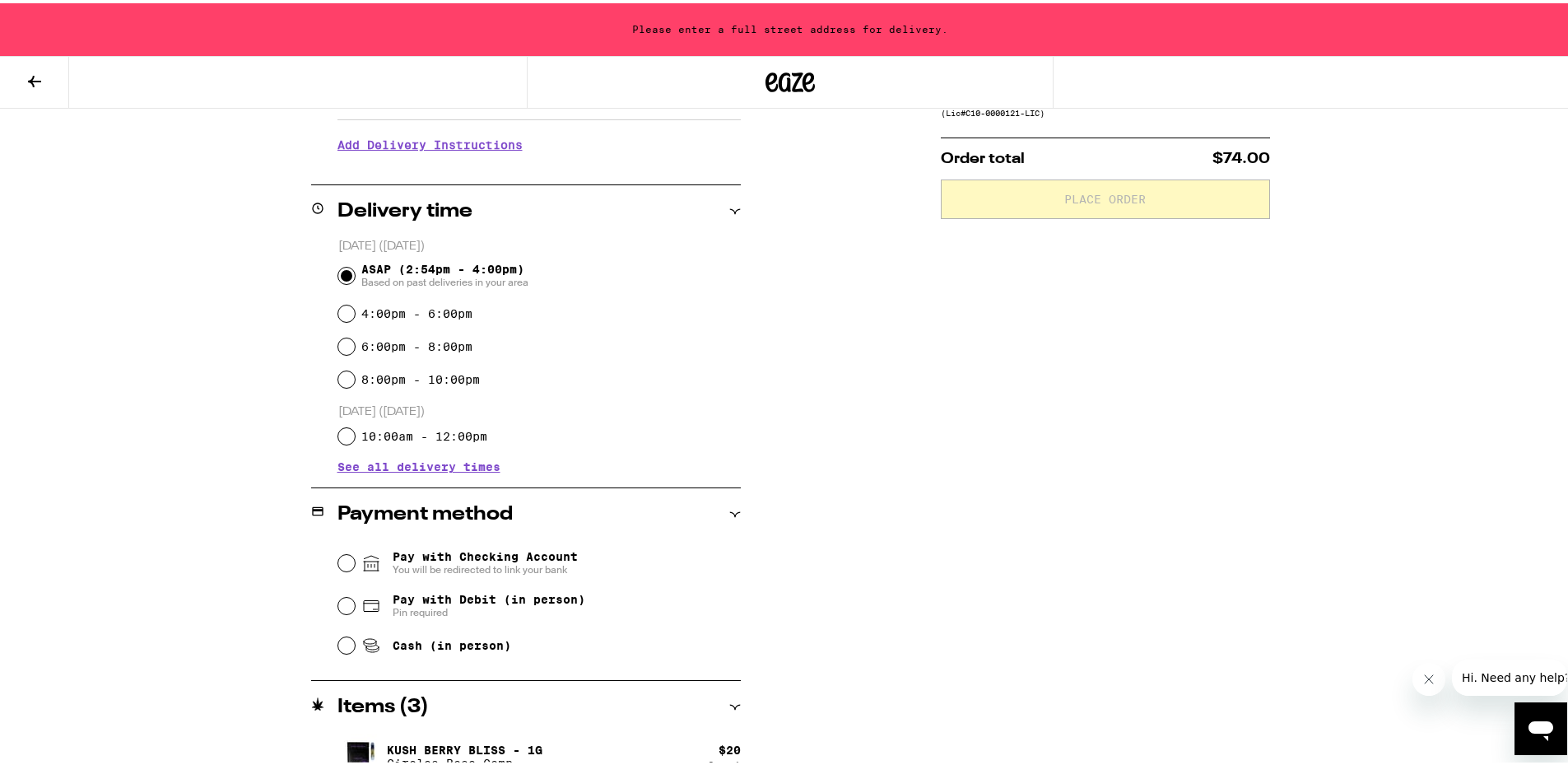
click at [361, 600] on icon at bounding box center [371, 603] width 19 height 19
click at [355, 600] on input "Pay with Debit (in person) Pin required" at bounding box center [346, 603] width 17 height 17
radio input "true"
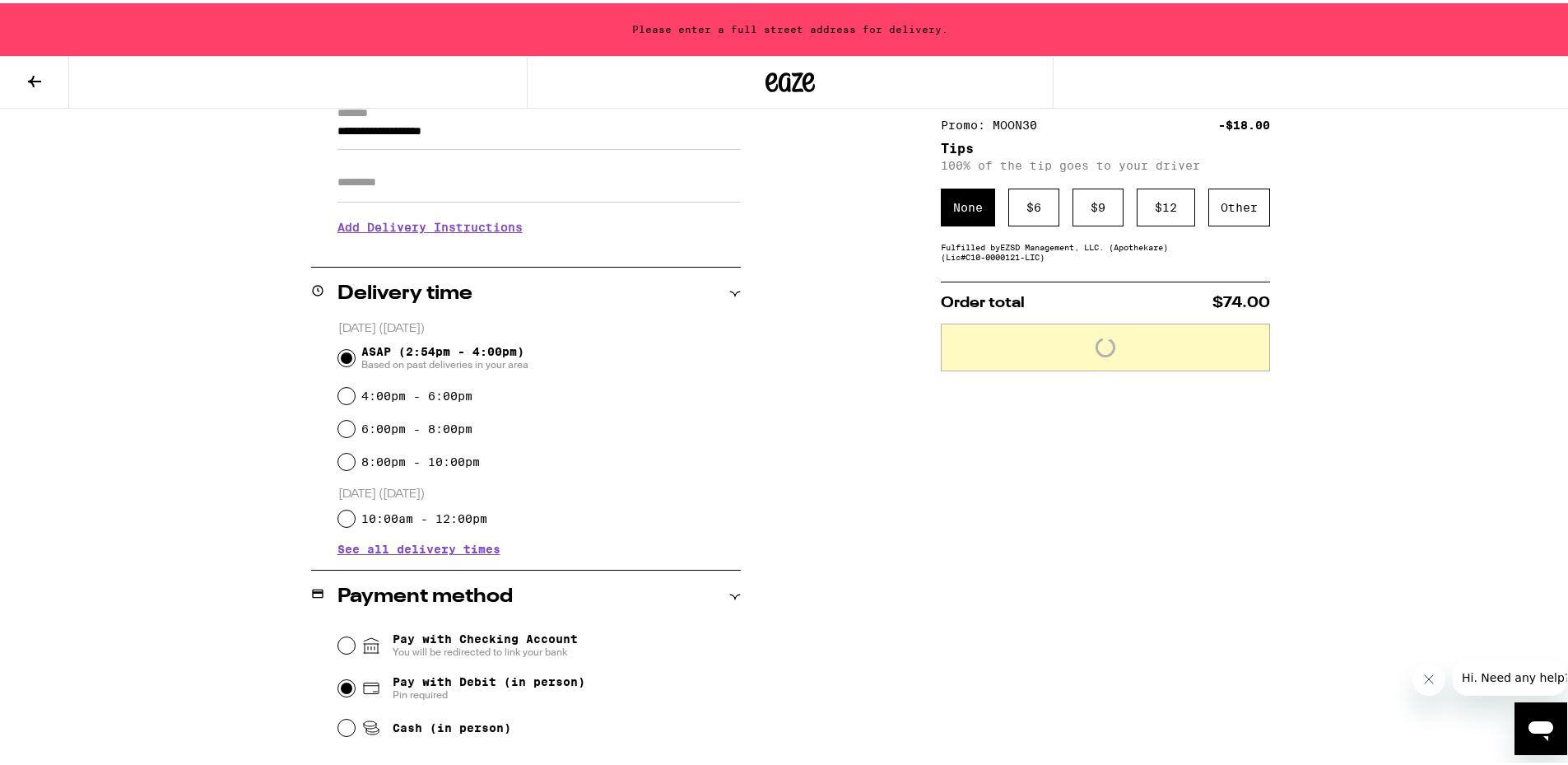
scroll to position [82, 0]
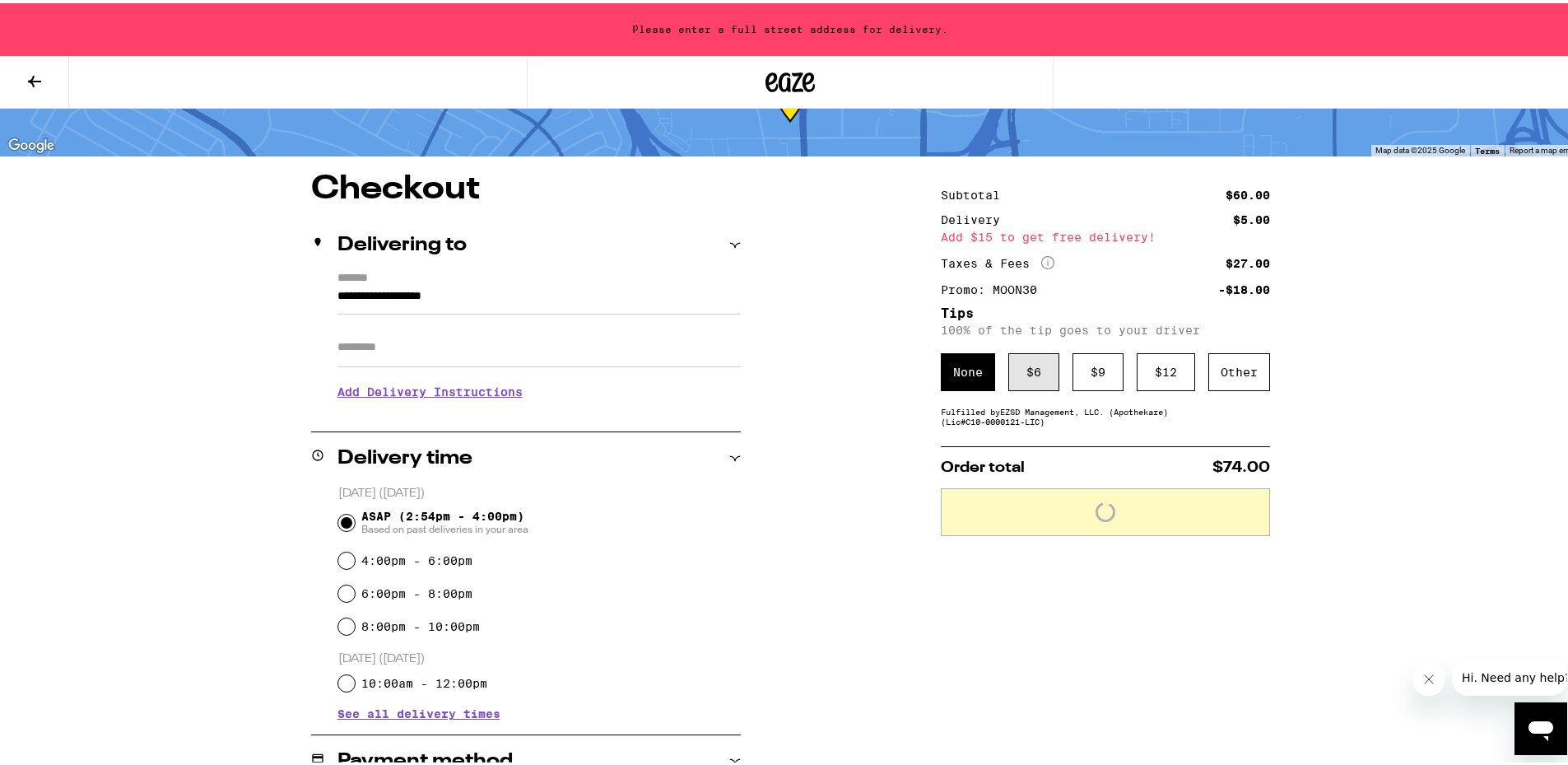
click at [789, 370] on div "$ 6" at bounding box center [1033, 368] width 51 height 38
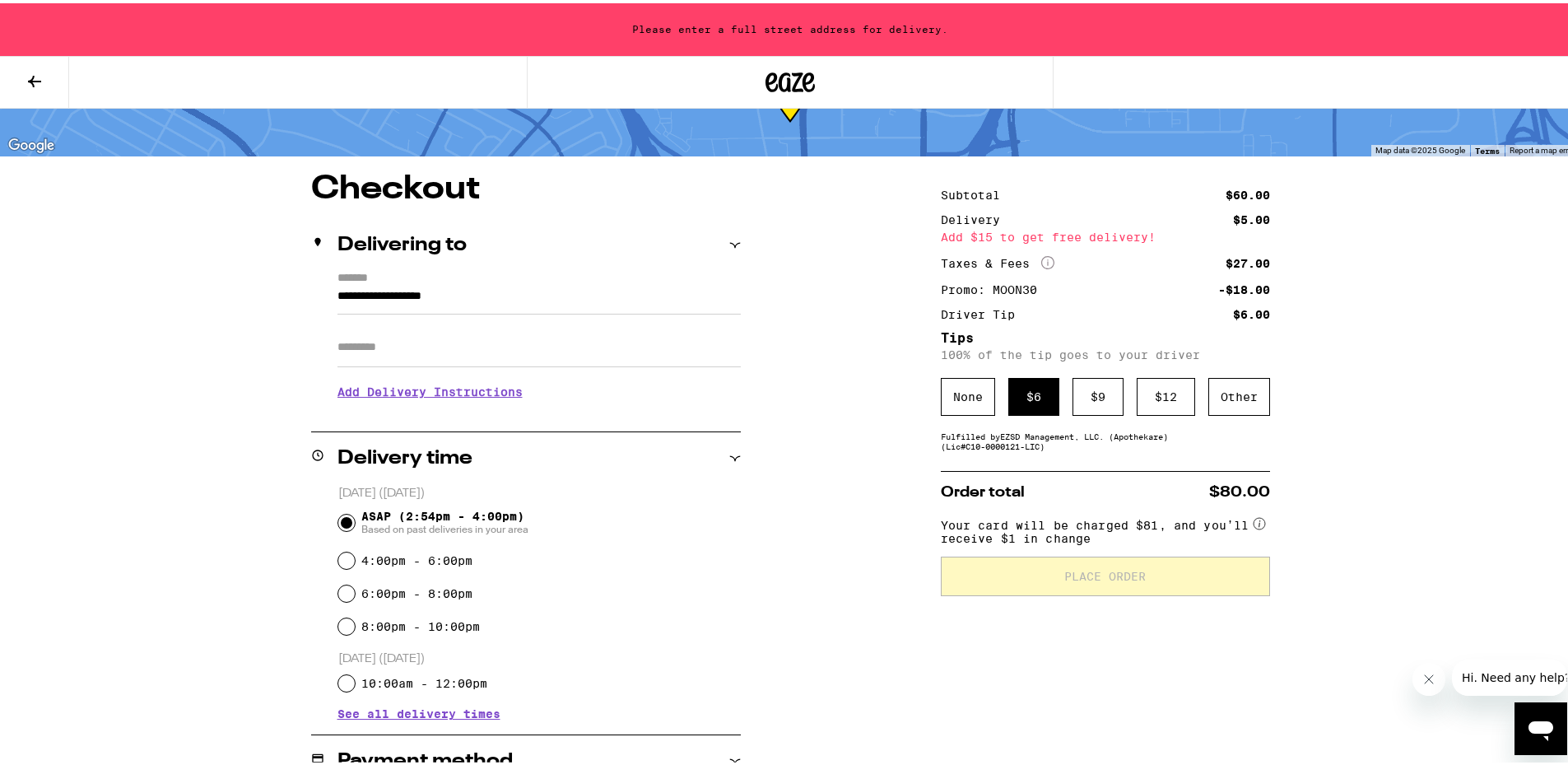
click at [455, 293] on input "**********" at bounding box center [539, 297] width 403 height 28
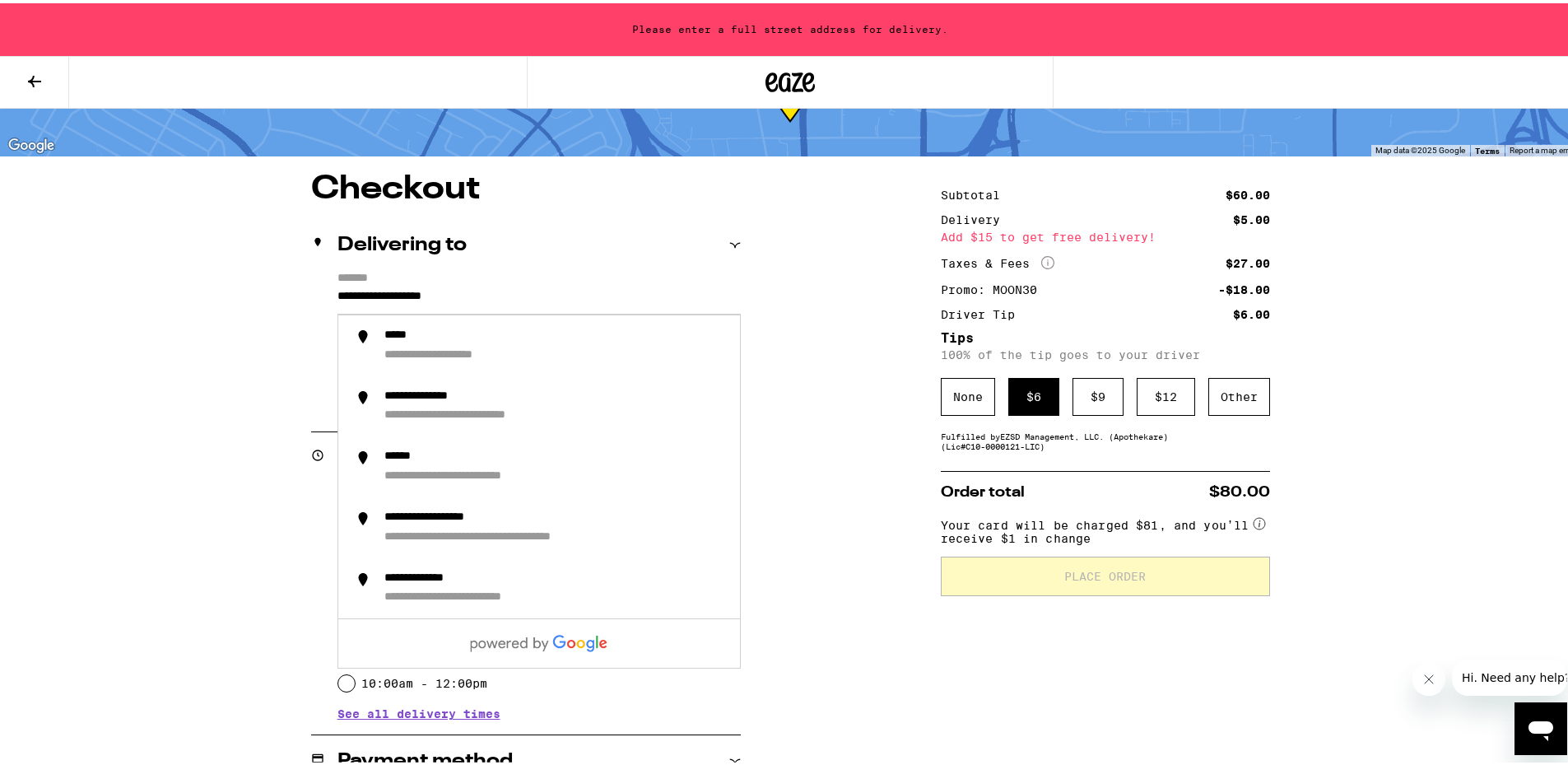
drag, startPoint x: 446, startPoint y: 295, endPoint x: 134, endPoint y: 264, distance: 313.5
click at [134, 264] on div "**********" at bounding box center [790, 537] width 1580 height 1238
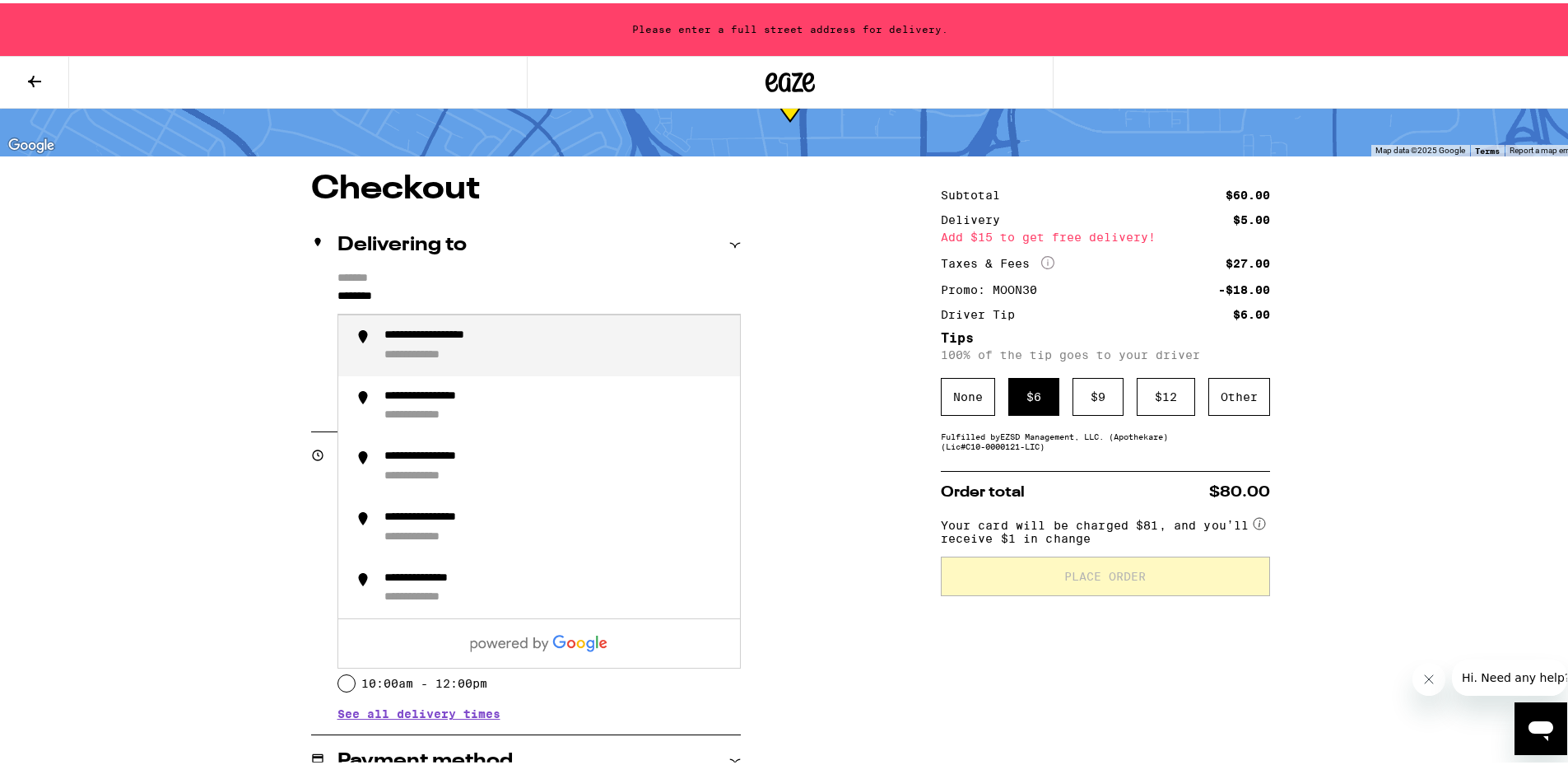
click at [472, 351] on div "**********" at bounding box center [433, 352] width 97 height 15
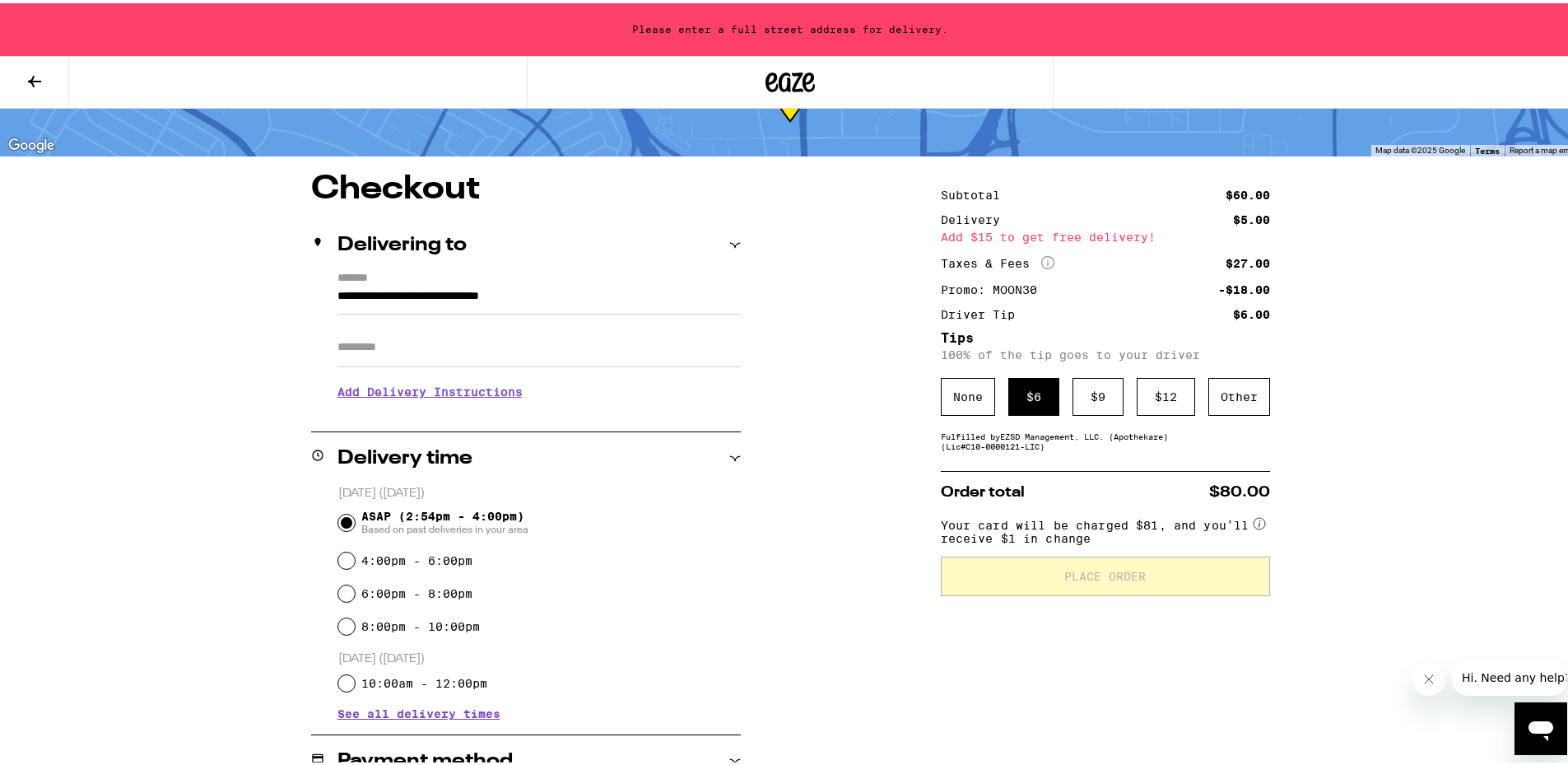
type input "**********"
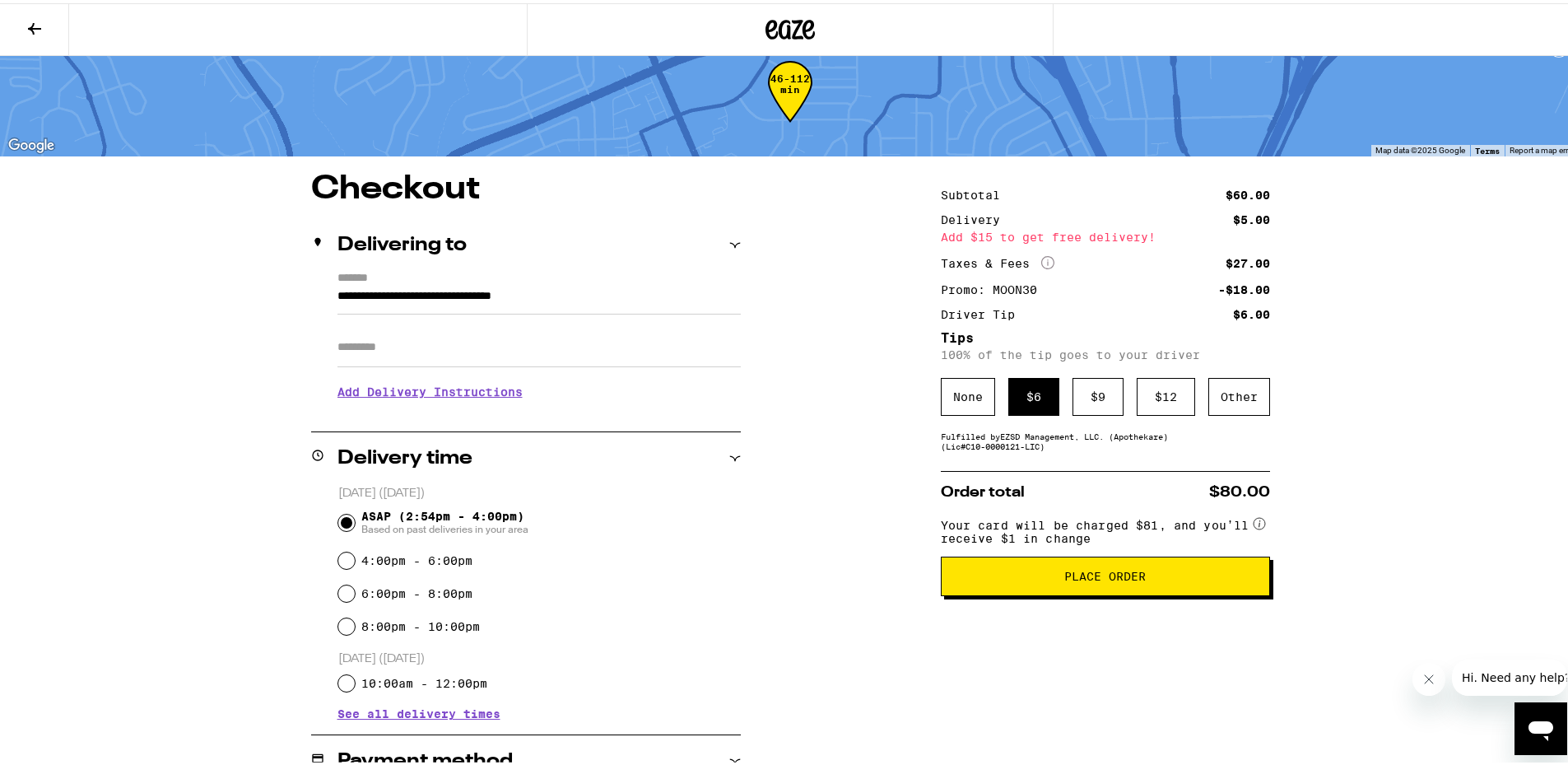
click at [789, 590] on button "Place Order" at bounding box center [1106, 573] width 329 height 40
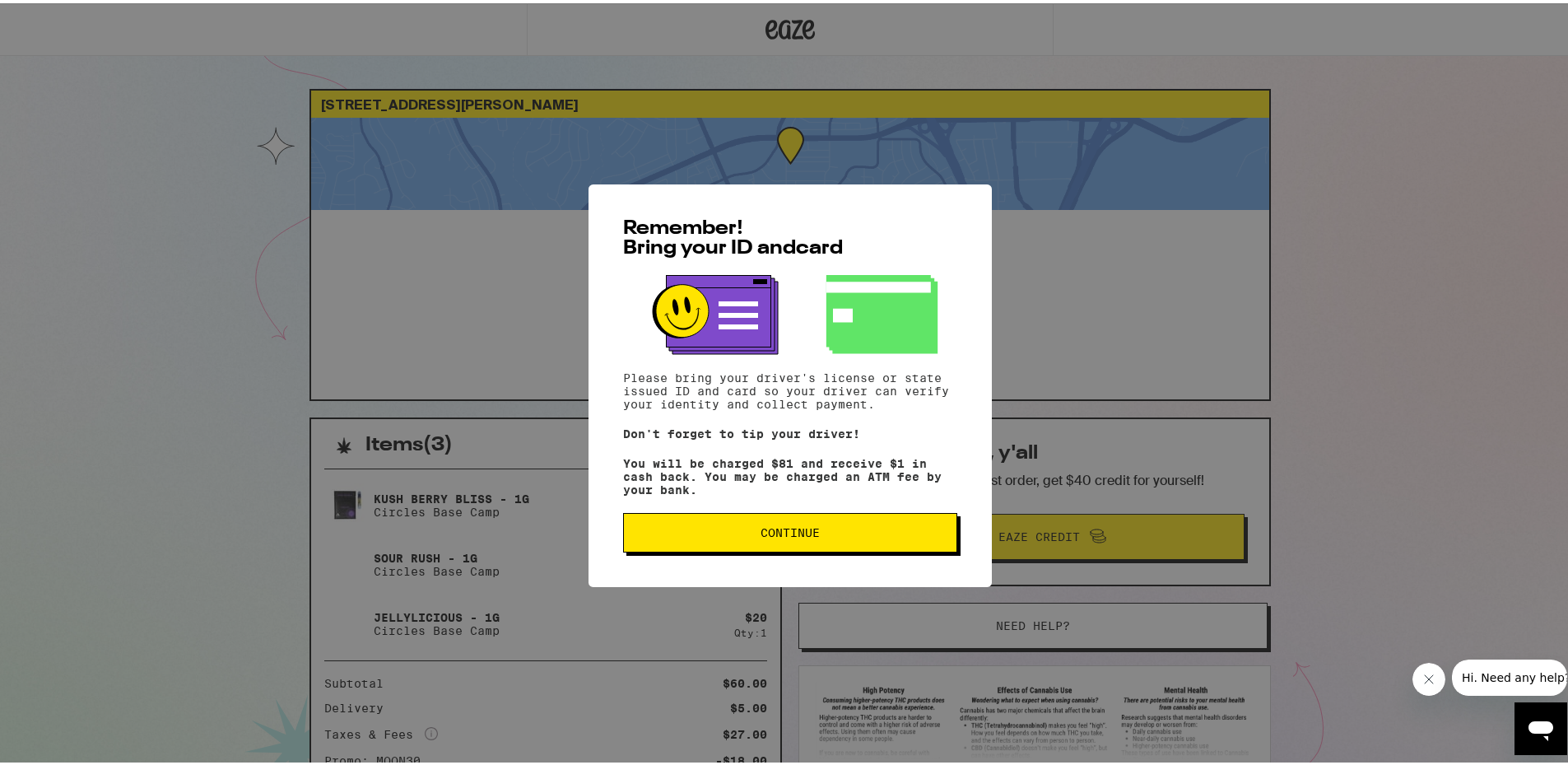
click at [789, 535] on span "Continue" at bounding box center [790, 529] width 307 height 11
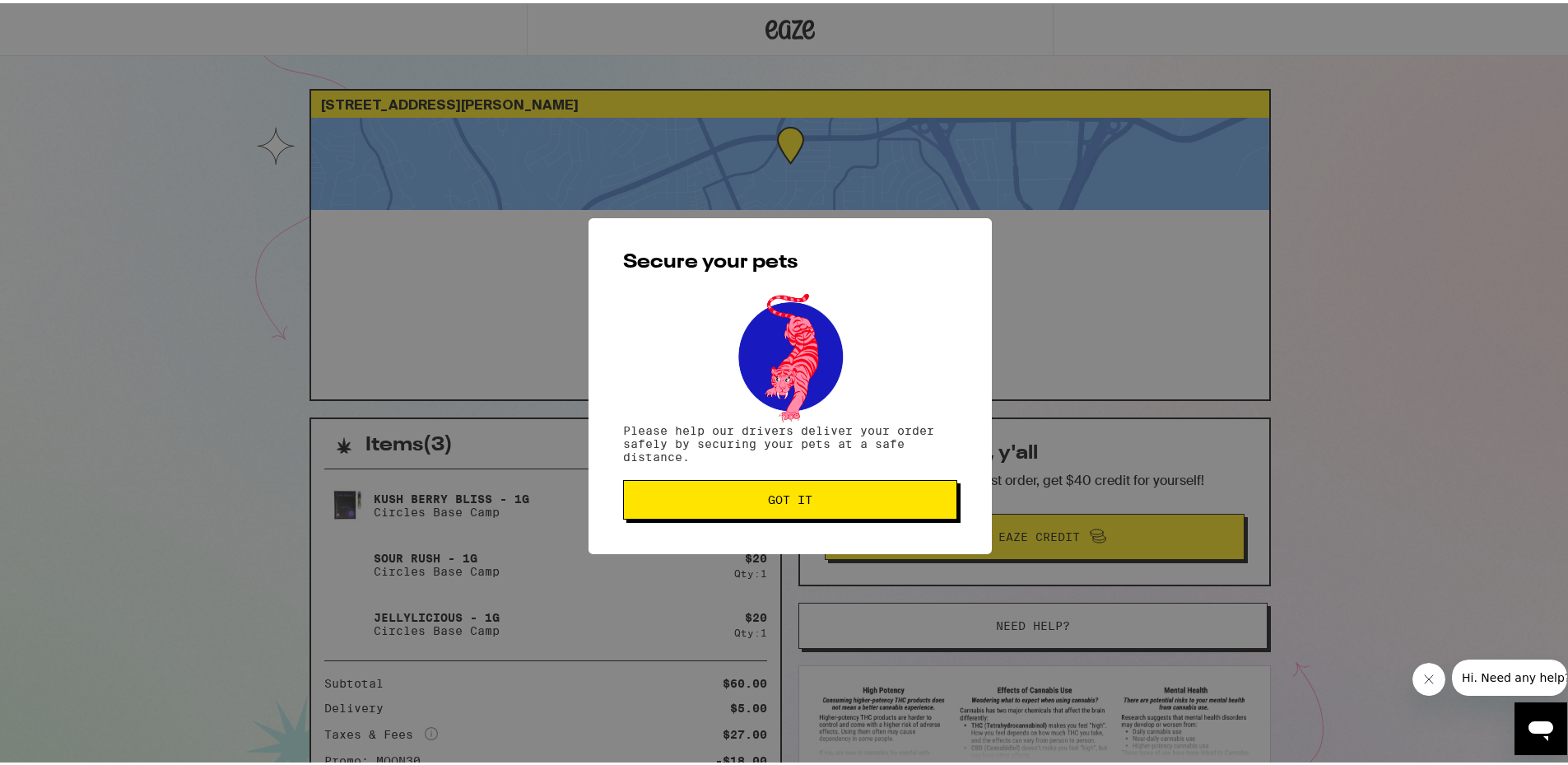
click at [789, 491] on button "Got it" at bounding box center [789, 496] width 334 height 40
